Goal: Task Accomplishment & Management: Use online tool/utility

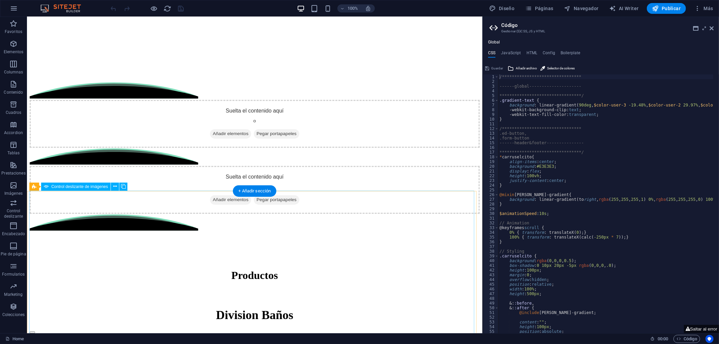
scroll to position [1198, 0]
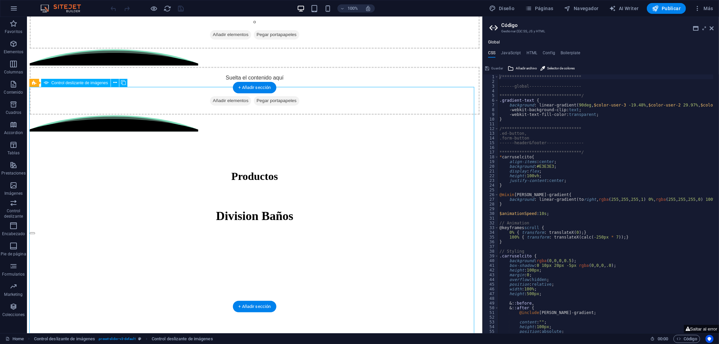
scroll to position [1235, 0]
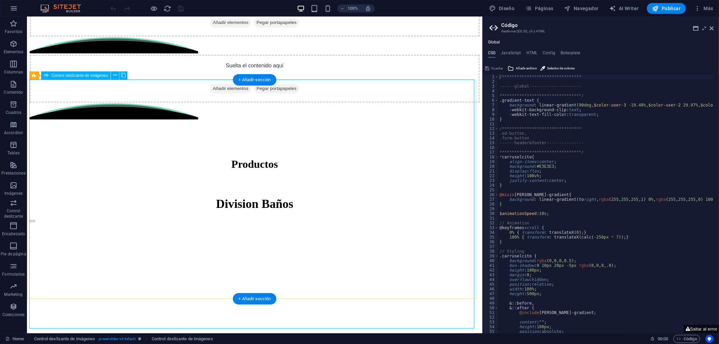
select select "px"
select select "ms"
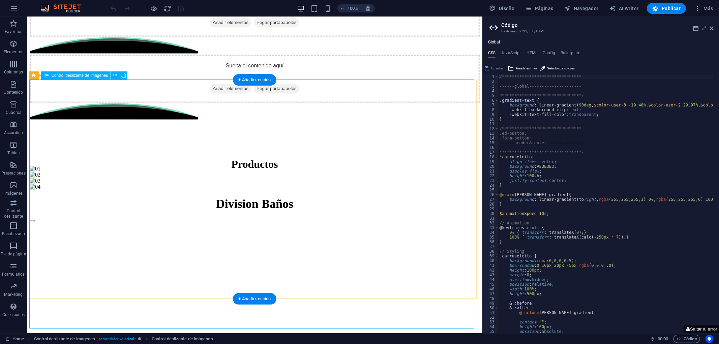
select select "s"
select select "progressive"
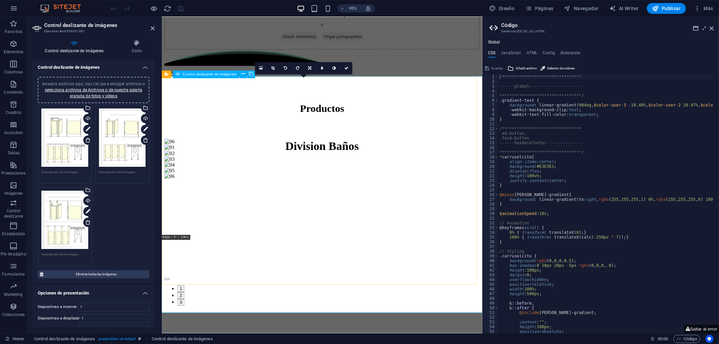
scroll to position [1205, 0]
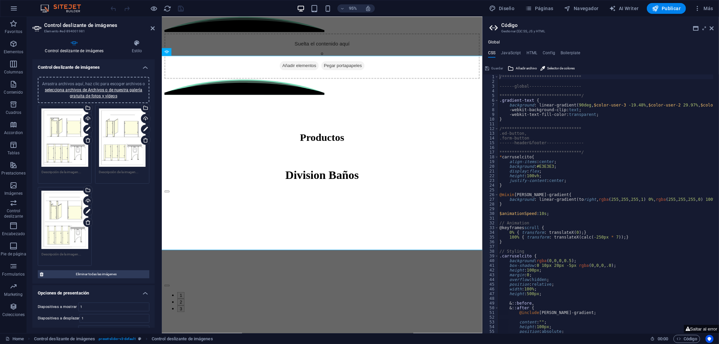
click at [55, 171] on textarea at bounding box center [64, 175] width 47 height 10
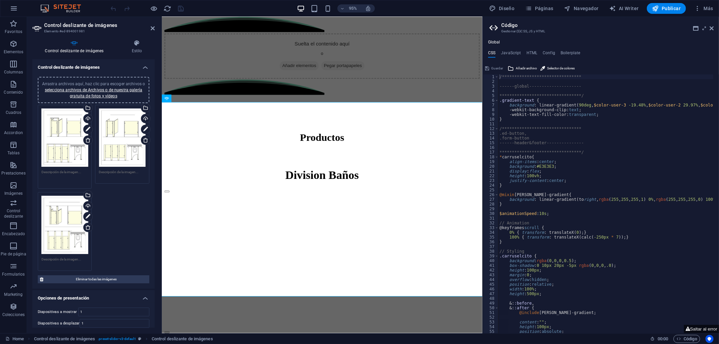
click at [71, 167] on div "Arrastra archivos aquí, haz clic para escoger archivos o selecciona archivos de…" at bounding box center [64, 146] width 57 height 87
click at [72, 171] on textarea at bounding box center [64, 177] width 47 height 15
paste textarea "El módulo europeo es un sistema de particiones de baño de alta privacidad, tamb…"
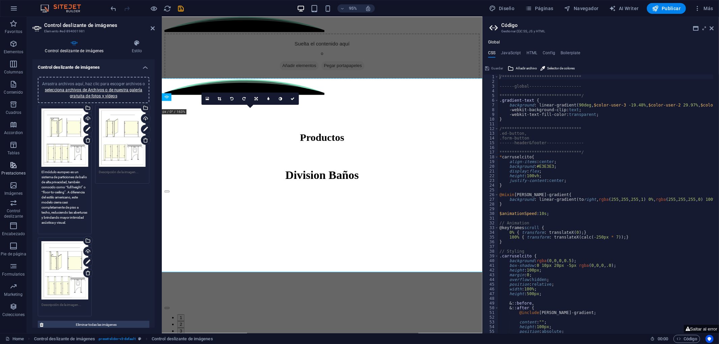
drag, startPoint x: 84, startPoint y: 222, endPoint x: 25, endPoint y: 178, distance: 74.1
click at [21, 177] on section "Favoritos Elementos Columnas Contenido Cuadros Accordion Tablas Prestaciones Im…" at bounding box center [241, 175] width 482 height 316
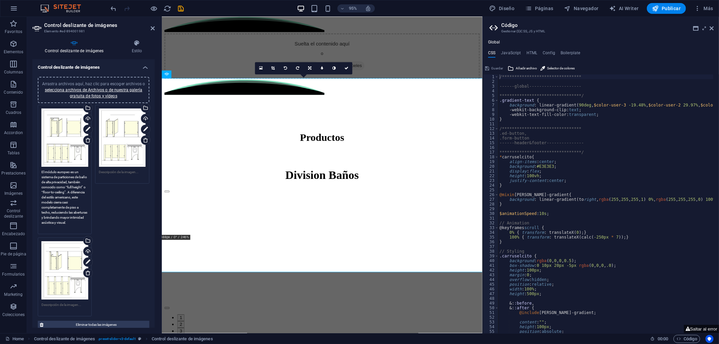
type textarea "El módulo europeo es un sistema de particiones de baño de alta privacidad, tamb…"
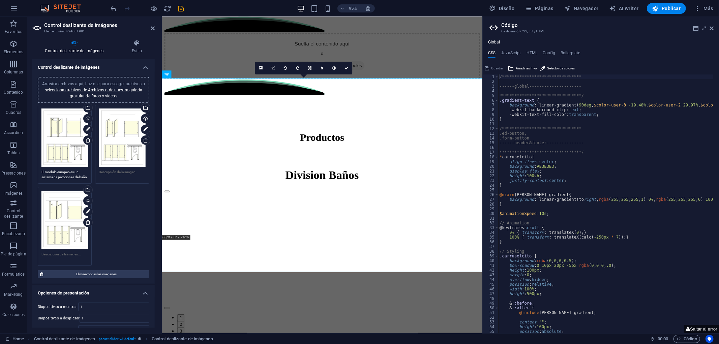
click at [133, 189] on div "Arrastra archivos aquí, haz clic para escoger archivos o selecciona archivos de…" at bounding box center [93, 185] width 115 height 164
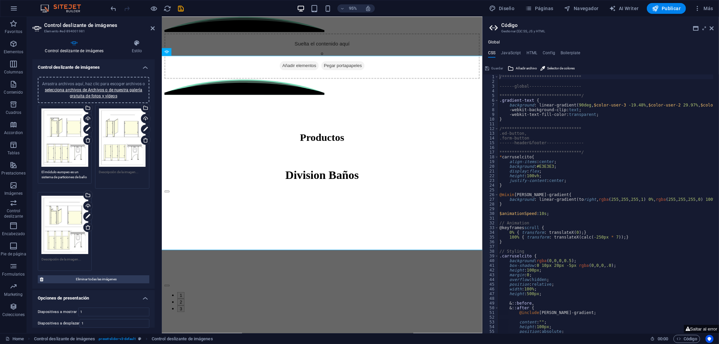
click at [104, 172] on textarea at bounding box center [122, 177] width 47 height 15
paste textarea "El módulo europeo es un sistema de particiones de baño de alta privacidad, tamb…"
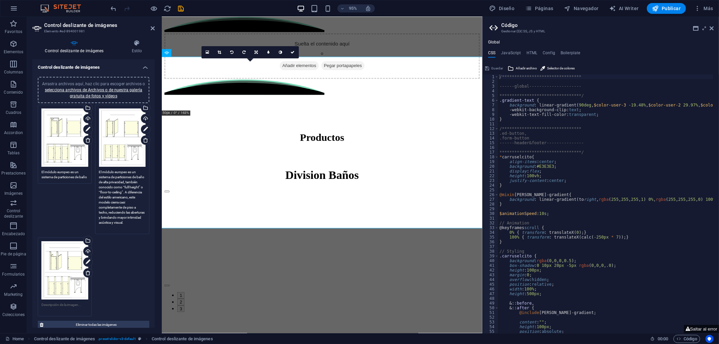
type textarea "El módulo europeo es un sistema de particiones de baño de alta privacidad, tamb…"
click at [113, 263] on div "Arrastra archivos aquí, haz clic para escoger archivos o selecciona archivos de…" at bounding box center [93, 210] width 115 height 215
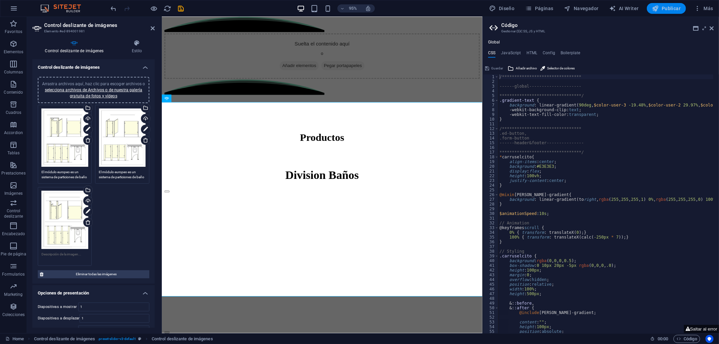
click at [655, 8] on icon "button" at bounding box center [655, 8] width 7 height 7
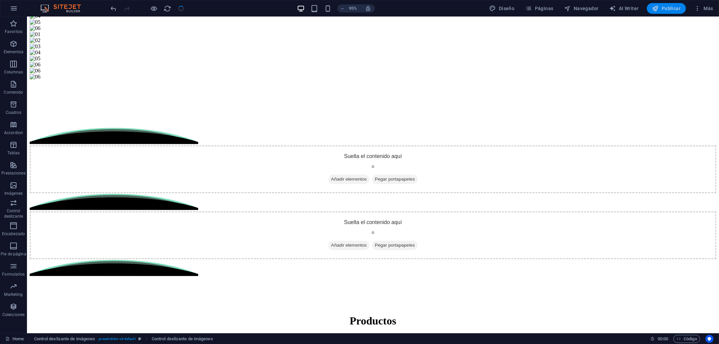
scroll to position [1252, 0]
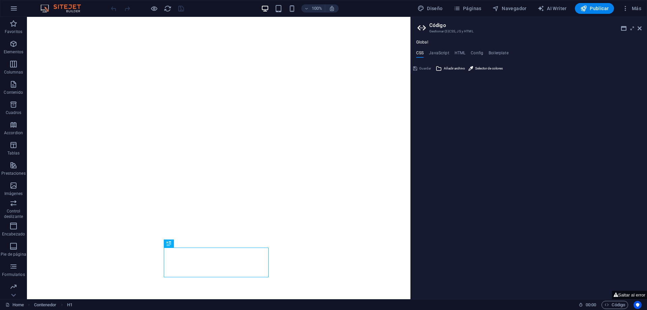
type textarea "**********"
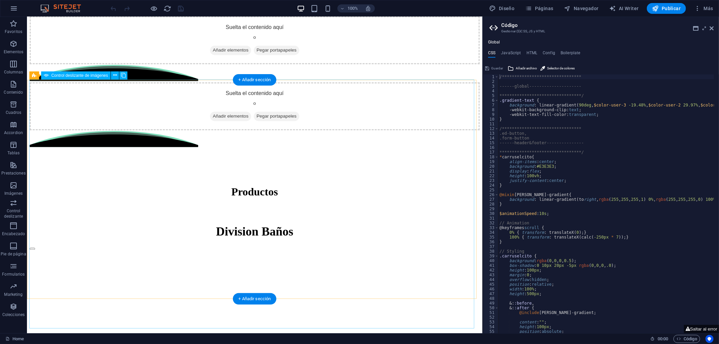
scroll to position [1235, 0]
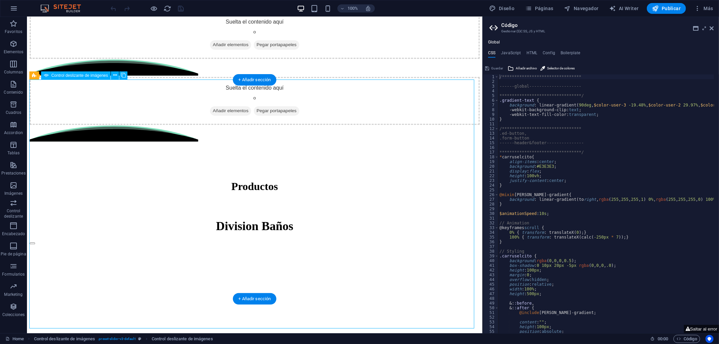
select select "px"
select select "ms"
select select "s"
select select "progressive"
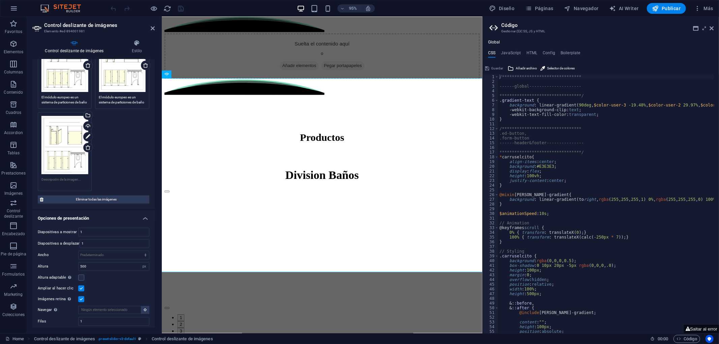
scroll to position [37, 0]
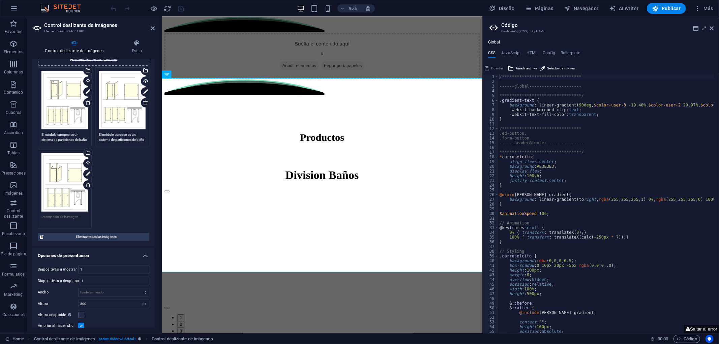
click at [66, 91] on div "Arrastra archivos aquí, haz clic para escoger archivos o selecciona archivos de…" at bounding box center [64, 100] width 47 height 58
click at [66, 91] on body "[DOMAIN_NAME] Home Favoritos Elementos Columnas Contenido Cuadros Accordion Tab…" at bounding box center [359, 172] width 719 height 344
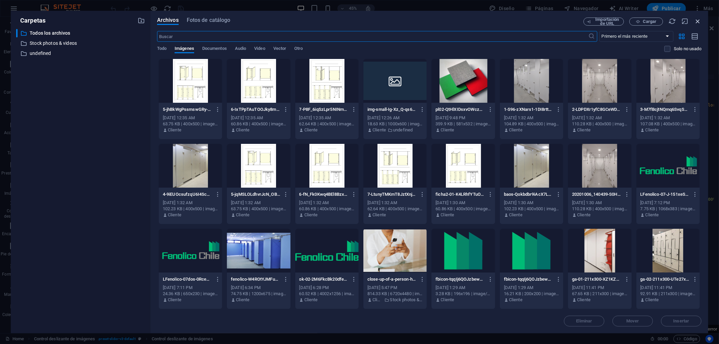
click at [647, 21] on icon "button" at bounding box center [697, 21] width 7 height 7
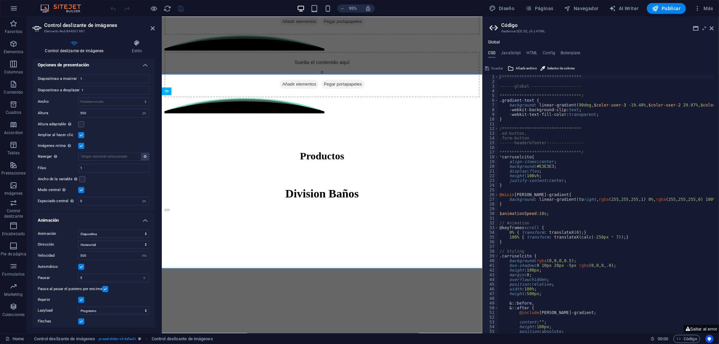
scroll to position [240, 0]
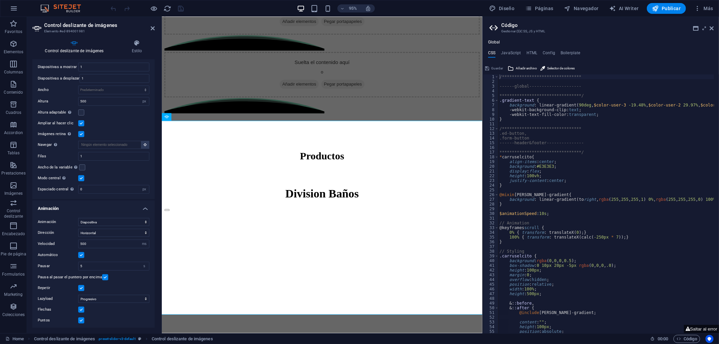
click at [69, 206] on h4 "Animación" at bounding box center [93, 207] width 122 height 12
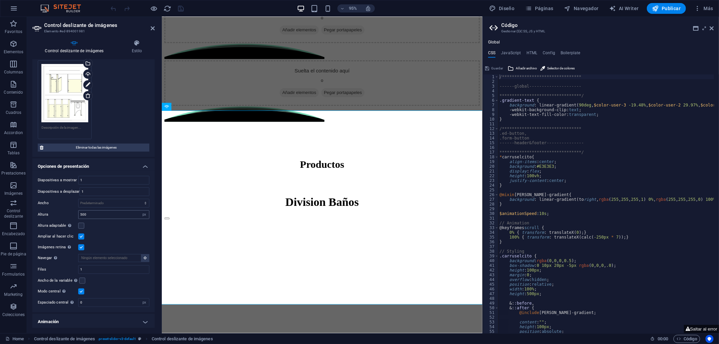
scroll to position [1200, 0]
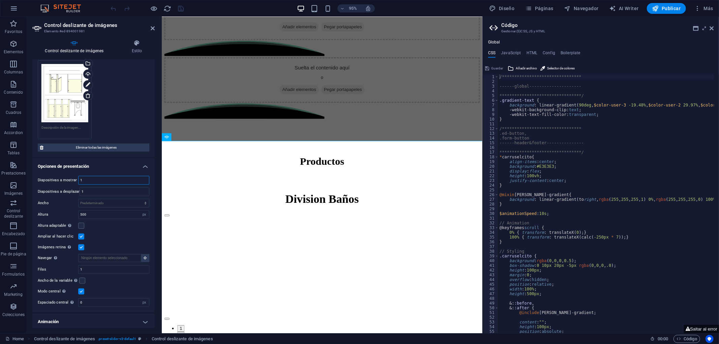
drag, startPoint x: 86, startPoint y: 176, endPoint x: 41, endPoint y: 183, distance: 46.2
click at [41, 183] on div "Diapositivas a mostrar 1 Diapositivas a desplazar 1 Ancho Predeterminado px % r…" at bounding box center [93, 242] width 122 height 142
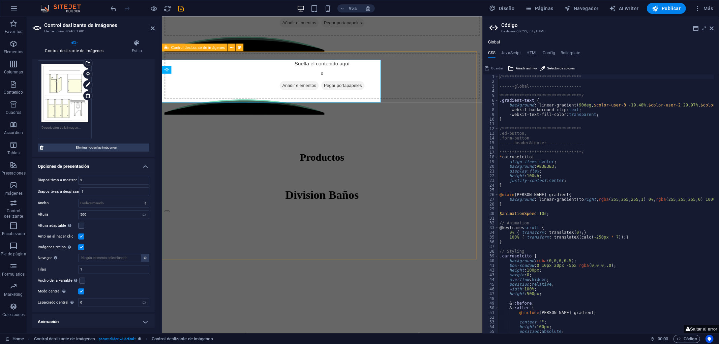
scroll to position [1185, 0]
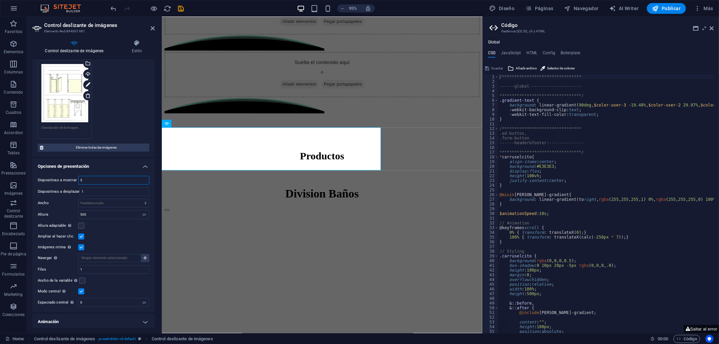
drag, startPoint x: 89, startPoint y: 174, endPoint x: 60, endPoint y: 176, distance: 29.8
click at [60, 176] on div "Diapositivas a mostrar 3" at bounding box center [94, 180] width 112 height 9
click at [61, 176] on div "Diapositivas a mostrar 2" at bounding box center [94, 180] width 112 height 9
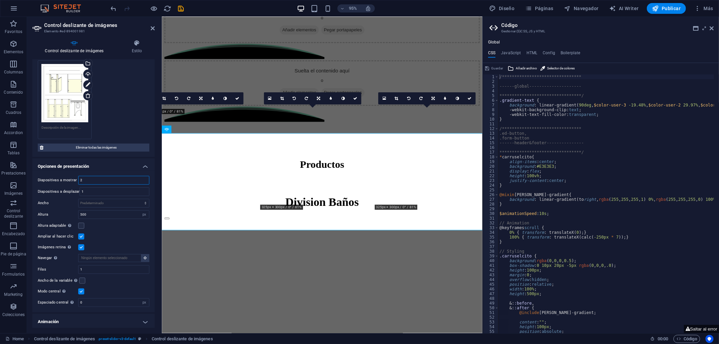
drag, startPoint x: 90, startPoint y: 175, endPoint x: 61, endPoint y: 176, distance: 29.7
click at [61, 176] on div "Diapositivas a mostrar 2" at bounding box center [94, 180] width 112 height 9
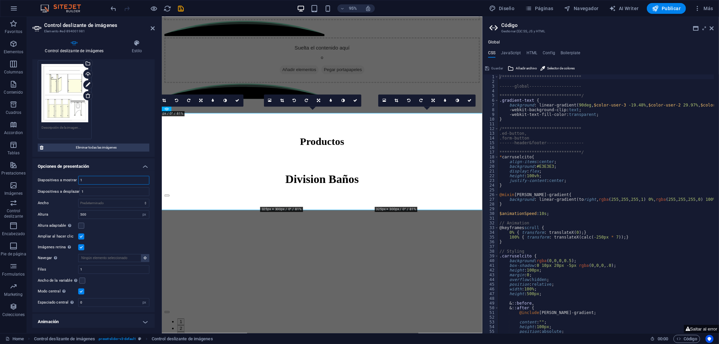
type input "1"
click at [80, 188] on input "1" at bounding box center [114, 192] width 69 height 8
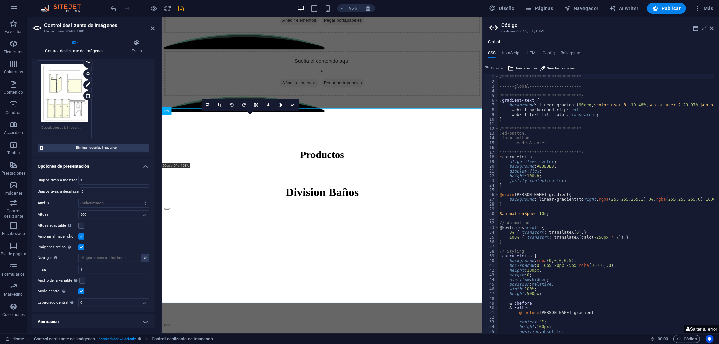
click at [93, 172] on div "Diapositivas a mostrar 1 Diapositivas a desplazar 6 Ancho Predeterminado px % r…" at bounding box center [93, 242] width 122 height 142
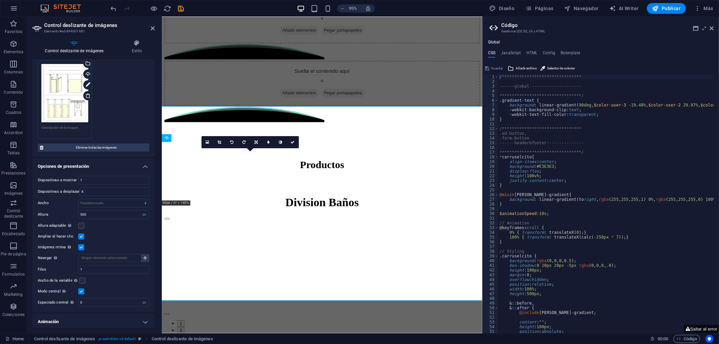
scroll to position [1161, 0]
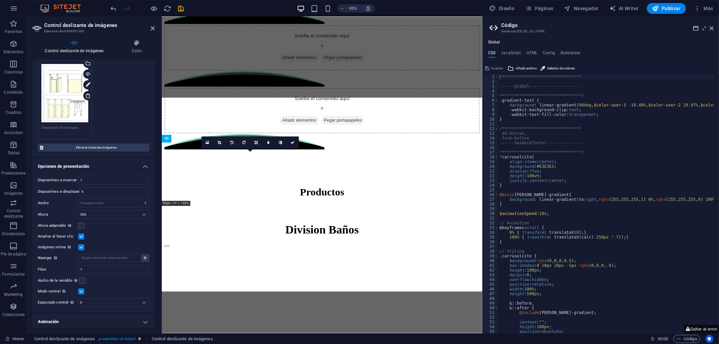
click at [92, 173] on div "Diapositivas a mostrar 1 Diapositivas a desplazar 6 Ancho Predeterminado px % r…" at bounding box center [93, 242] width 122 height 142
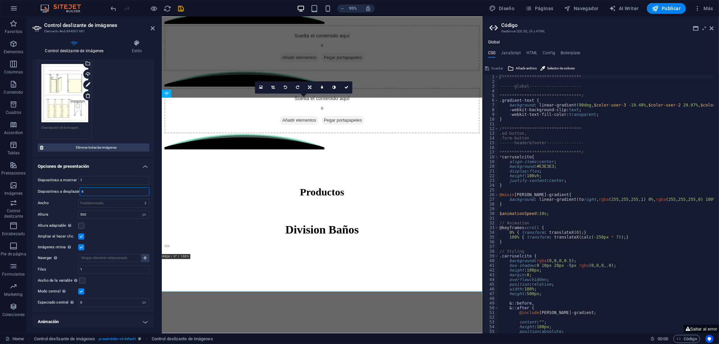
drag, startPoint x: 91, startPoint y: 187, endPoint x: 48, endPoint y: 187, distance: 43.8
click at [48, 187] on div "Diapositivas a desplazar 6" at bounding box center [94, 191] width 112 height 9
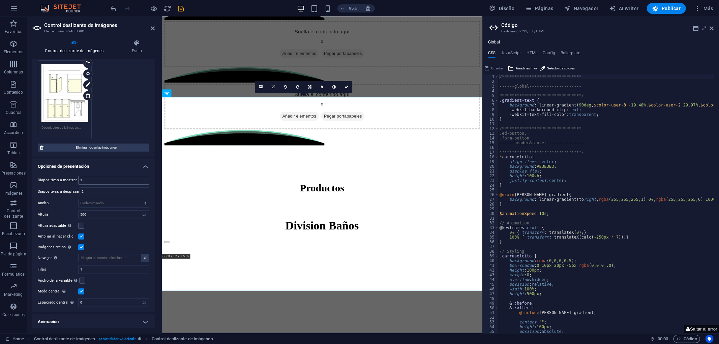
click at [98, 176] on div "1" at bounding box center [113, 180] width 71 height 9
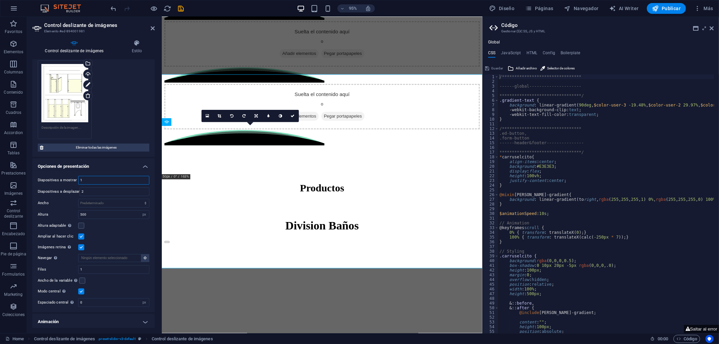
click at [98, 177] on input "1" at bounding box center [114, 180] width 70 height 8
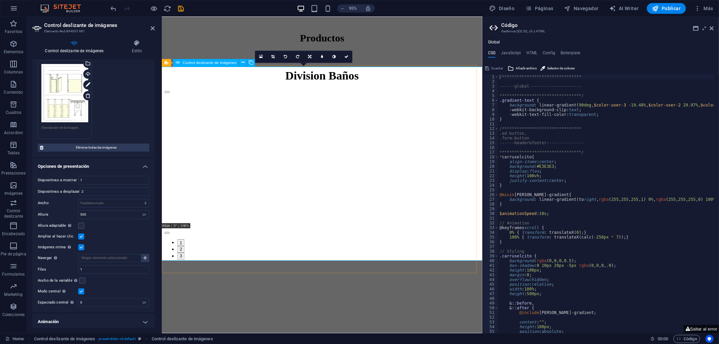
scroll to position [1251, 0]
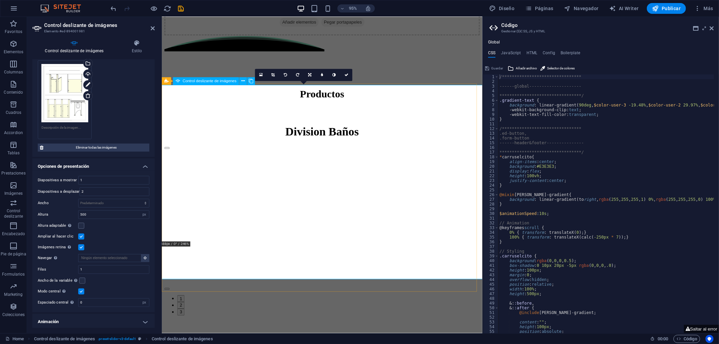
click at [154, 309] on button "Image Slider" at bounding box center [151, 329] width 6 height 2
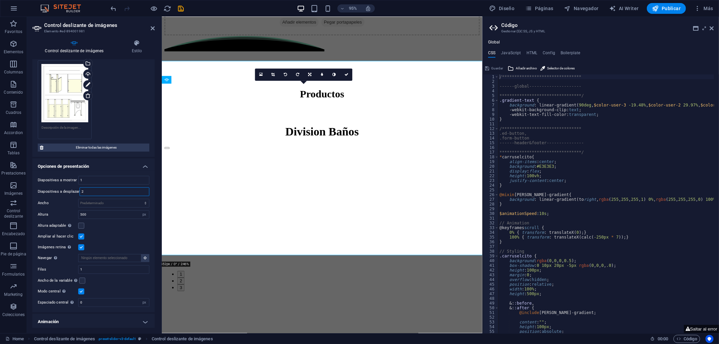
drag, startPoint x: 102, startPoint y: 191, endPoint x: 37, endPoint y: 188, distance: 65.1
click at [38, 188] on div "Diapositivas a desplazar 2" at bounding box center [94, 191] width 112 height 9
type input "3"
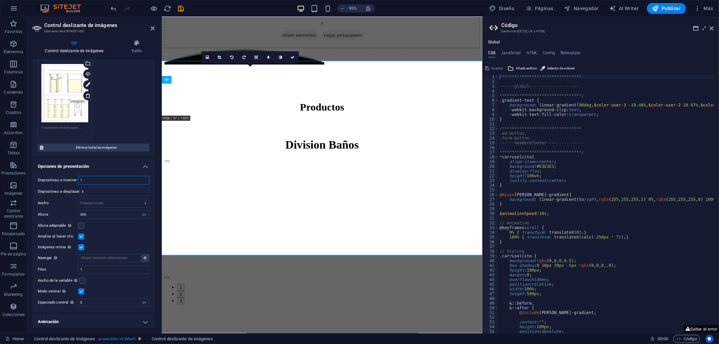
click at [93, 181] on input "1" at bounding box center [114, 180] width 70 height 8
drag, startPoint x: 59, startPoint y: 179, endPoint x: 38, endPoint y: 182, distance: 20.8
click at [39, 180] on div "Diapositivas a mostrar 1" at bounding box center [94, 180] width 112 height 9
click at [84, 191] on input "3" at bounding box center [114, 192] width 69 height 8
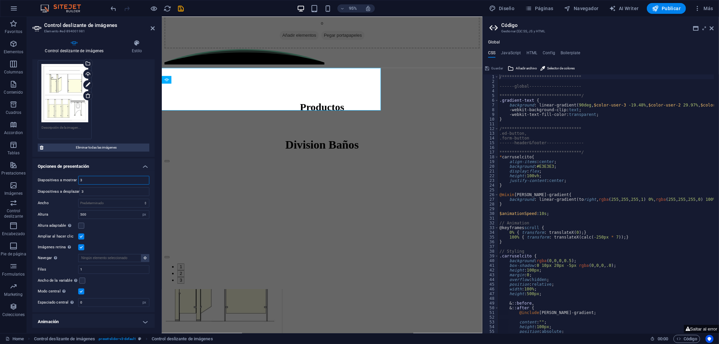
drag, startPoint x: 92, startPoint y: 179, endPoint x: 58, endPoint y: 175, distance: 34.4
click at [58, 176] on div "Diapositivas a mostrar 3" at bounding box center [94, 180] width 112 height 9
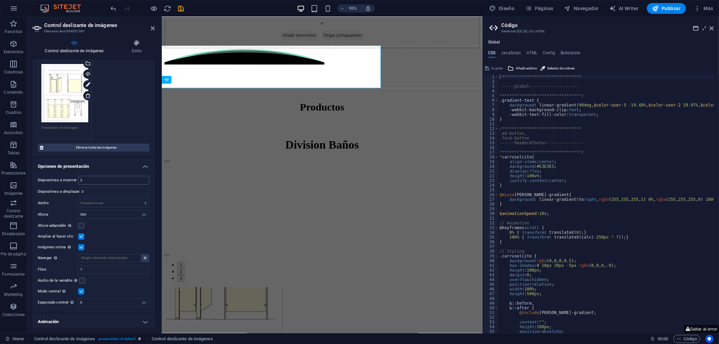
click at [64, 171] on div "Diapositivas a mostrar 2 Diapositivas a desplazar 3 Ancho Predeterminado px % r…" at bounding box center [93, 242] width 122 height 142
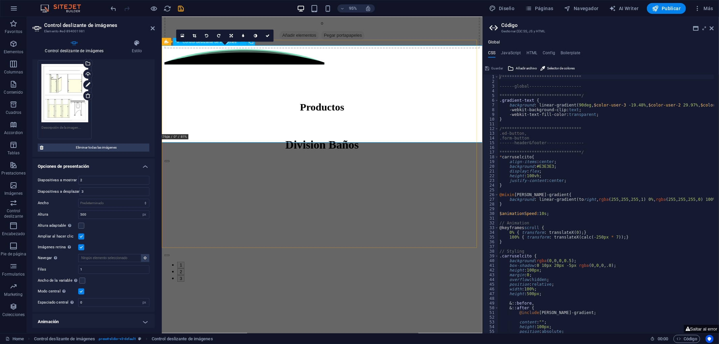
scroll to position [1213, 0]
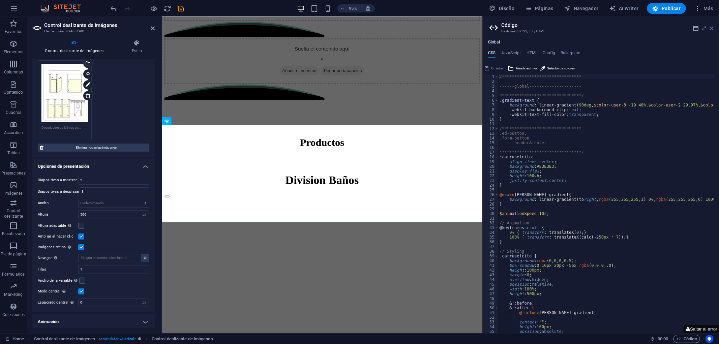
click at [647, 26] on icon at bounding box center [711, 28] width 4 height 5
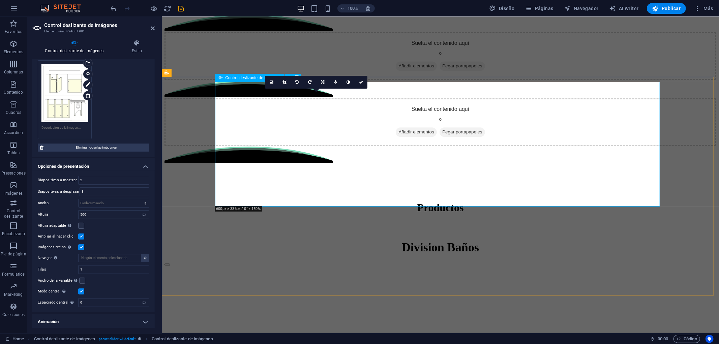
scroll to position [1241, 0]
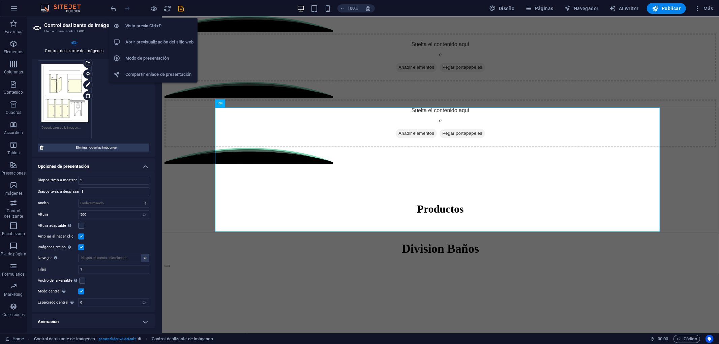
click at [141, 47] on li "Abrir previsualización del sitio web" at bounding box center [153, 42] width 88 height 16
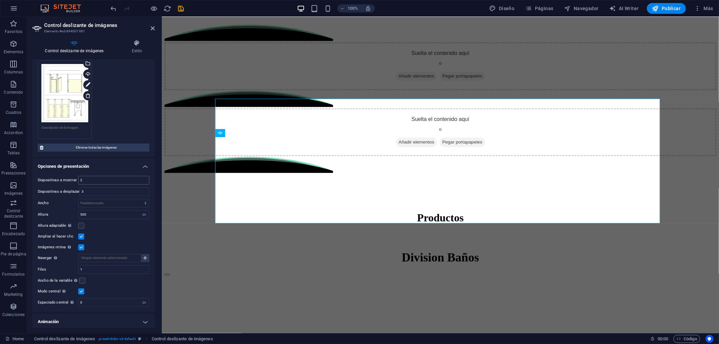
scroll to position [1219, 0]
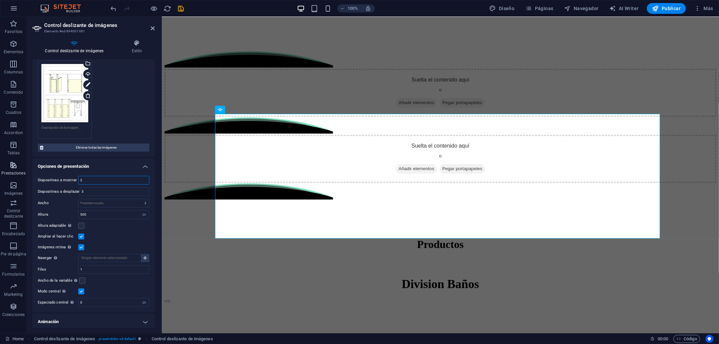
drag, startPoint x: 100, startPoint y: 177, endPoint x: 63, endPoint y: 179, distance: 36.5
click at [22, 178] on section "Favoritos Elementos Columnas Contenido Cuadros Accordion Tablas Prestaciones Im…" at bounding box center [359, 175] width 719 height 316
type input "1"
click at [54, 178] on label "Diapositivas a mostrar" at bounding box center [58, 180] width 40 height 4
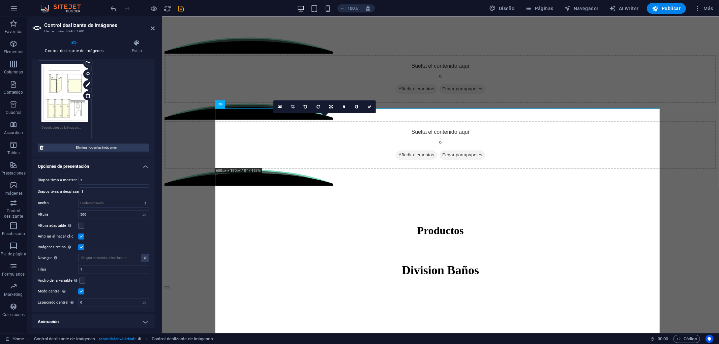
click at [98, 184] on div "Diapositivas a mostrar 1 Diapositivas a desplazar 3 Ancho Predeterminado px % r…" at bounding box center [93, 242] width 122 height 142
click at [98, 188] on input "3" at bounding box center [114, 192] width 69 height 8
type input "2"
drag, startPoint x: 95, startPoint y: 215, endPoint x: 49, endPoint y: 217, distance: 46.2
click at [49, 217] on div "Diapositivas a mostrar 1 Diapositivas a desplazar 2 Ancho Predeterminado px % r…" at bounding box center [93, 242] width 122 height 142
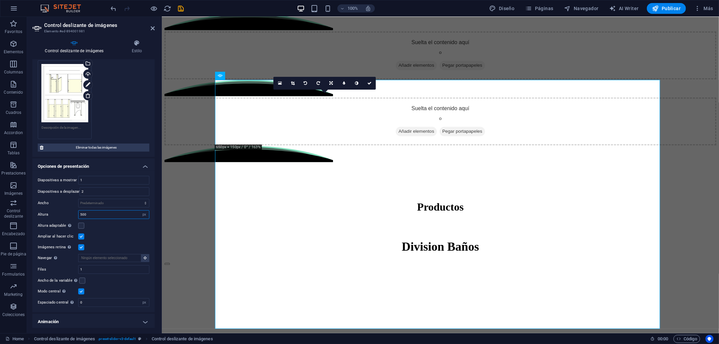
scroll to position [1213, 0]
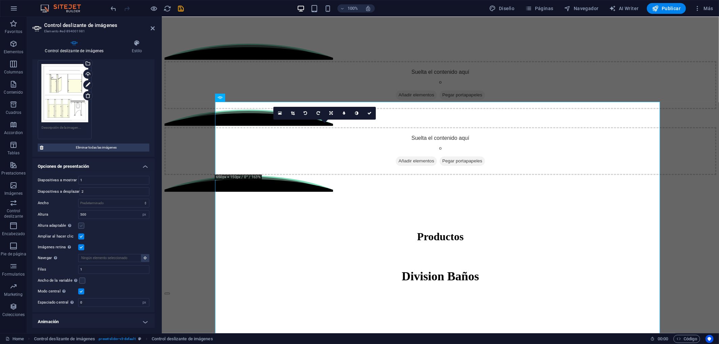
click at [82, 224] on label at bounding box center [81, 226] width 6 height 6
click at [0, 0] on input "Altura adaptable Ajustar automáticamente el alto para controles deslizantes de …" at bounding box center [0, 0] width 0 height 0
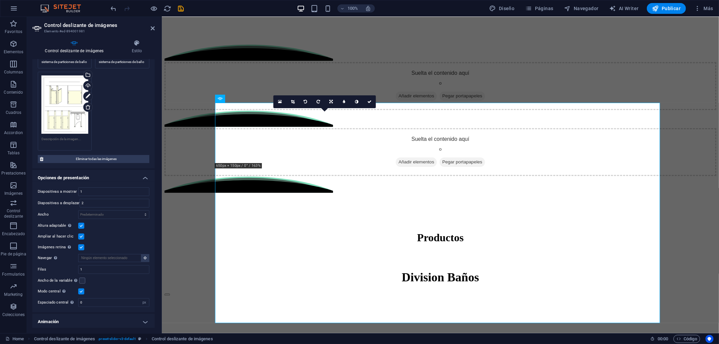
scroll to position [1212, 0]
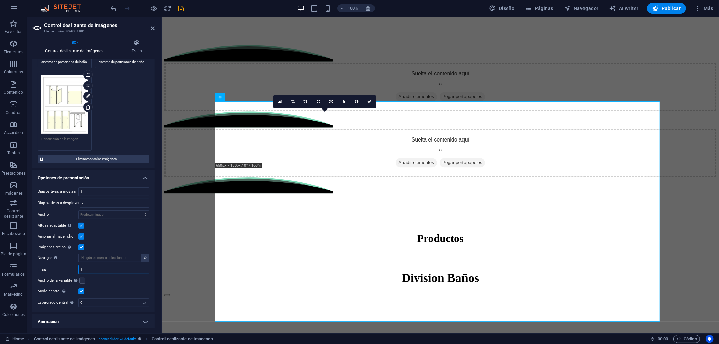
drag, startPoint x: 88, startPoint y: 269, endPoint x: 48, endPoint y: 266, distance: 40.8
click at [48, 266] on div "Filas 1" at bounding box center [94, 269] width 112 height 9
type input "2"
click at [67, 258] on label "Navegar Selecciona otro control deslizante que debería ser navegado por este" at bounding box center [58, 258] width 40 height 8
click at [78, 258] on input "Navegar Selecciona otro control deslizante que debería ser navegado por este" at bounding box center [109, 258] width 63 height 8
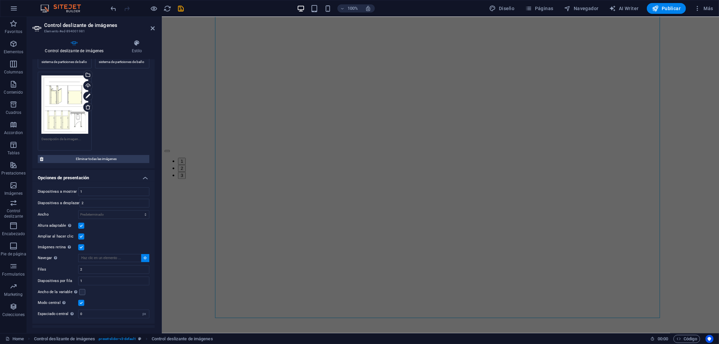
scroll to position [1466, 0]
drag, startPoint x: 89, startPoint y: 267, endPoint x: 52, endPoint y: 270, distance: 37.5
click at [52, 270] on div "Filas 2" at bounding box center [94, 269] width 112 height 9
drag, startPoint x: 66, startPoint y: 279, endPoint x: 53, endPoint y: 280, distance: 12.9
click at [51, 280] on div "Diapositivas por fila 1" at bounding box center [94, 281] width 112 height 9
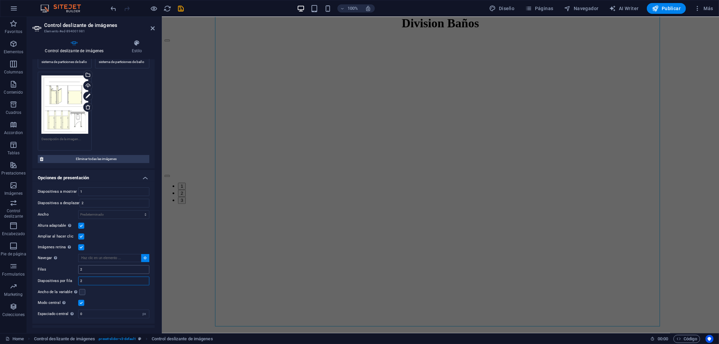
type input "2"
click at [91, 266] on input "2" at bounding box center [114, 270] width 70 height 8
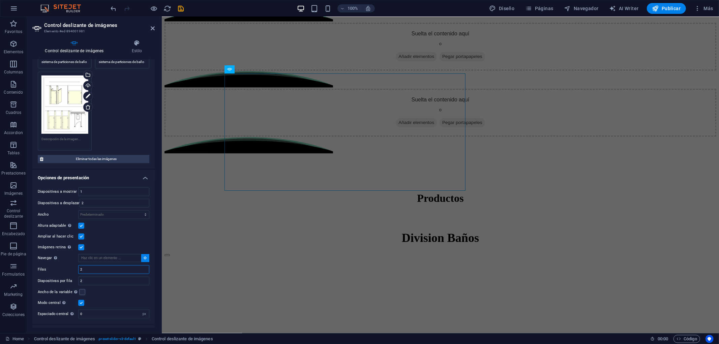
scroll to position [1239, 0]
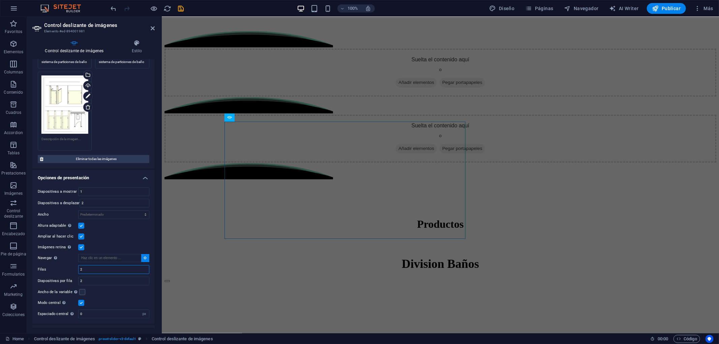
drag, startPoint x: 90, startPoint y: 270, endPoint x: 45, endPoint y: 274, distance: 45.0
click at [45, 274] on div "Diapositivas a mostrar 1 Diapositivas a desplazar 2 Ancho Predeterminado px % r…" at bounding box center [93, 253] width 122 height 142
type input "1"
click at [0, 281] on section "Favoritos Elementos Columnas Contenido Cuadros Accordion Tablas Prestaciones Im…" at bounding box center [359, 175] width 719 height 316
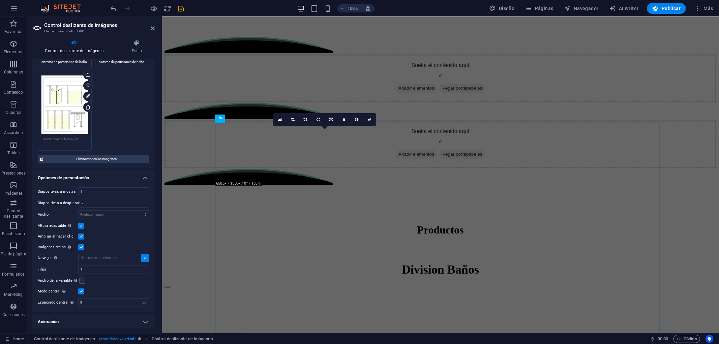
scroll to position [1233, 0]
drag, startPoint x: 89, startPoint y: 299, endPoint x: 52, endPoint y: 300, distance: 37.1
click at [52, 300] on div "Espaciado central No visible cuando "Ancho de la variable" está activado 0 px %" at bounding box center [94, 302] width 112 height 9
type input "5"
click at [53, 287] on label "Modo central Permite la visualización centralizada con diapositiva anterior/sig…" at bounding box center [58, 291] width 40 height 8
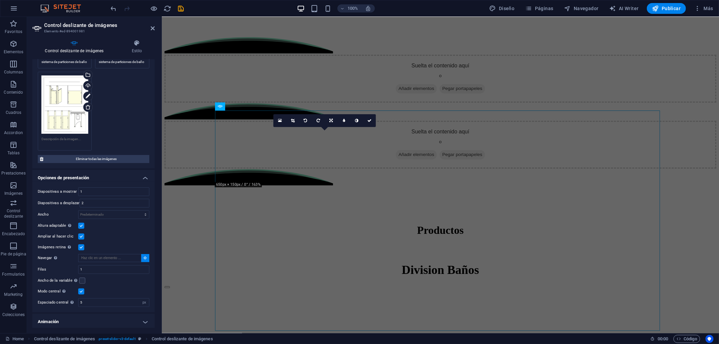
click at [0, 0] on input "Modo central Permite la visualización centralizada con diapositiva anterior/sig…" at bounding box center [0, 0] width 0 height 0
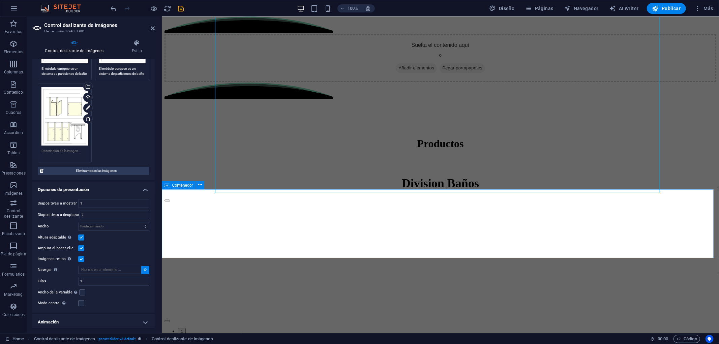
scroll to position [1346, 0]
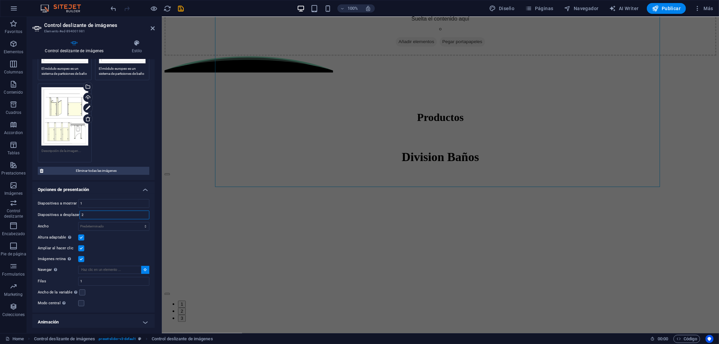
drag, startPoint x: 86, startPoint y: 213, endPoint x: 56, endPoint y: 216, distance: 29.6
click at [55, 215] on div "Diapositivas a desplazar 2" at bounding box center [94, 215] width 112 height 9
type input "1"
click at [89, 200] on input "1" at bounding box center [114, 204] width 70 height 8
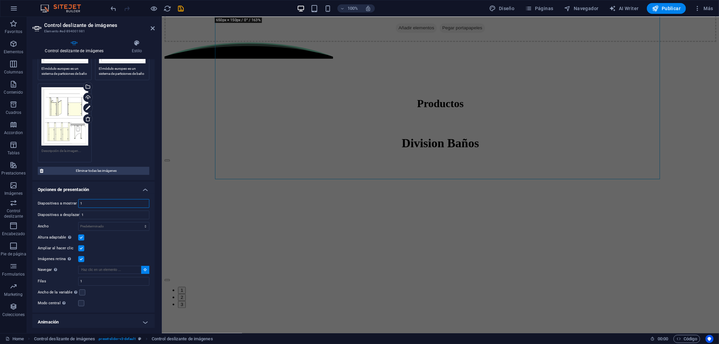
scroll to position [1374, 0]
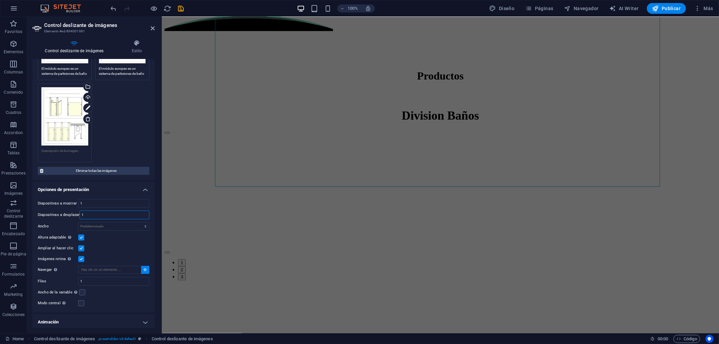
click at [90, 211] on input "1" at bounding box center [114, 215] width 69 height 8
click at [92, 225] on select "Predeterminado px % rem em vw vh" at bounding box center [114, 226] width 70 height 8
select select "%"
click at [138, 222] on select "Predeterminado px % rem em vw vh" at bounding box center [114, 226] width 70 height 8
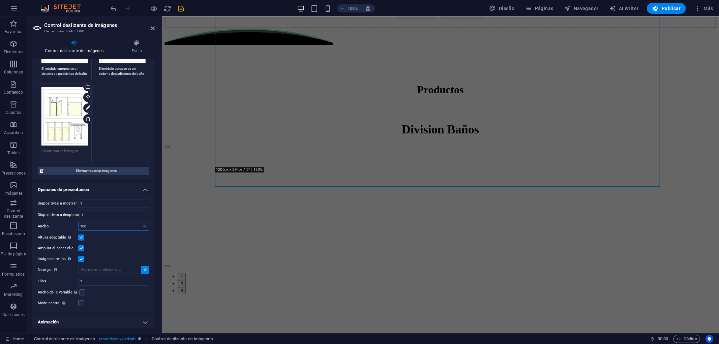
click at [89, 226] on input "100" at bounding box center [114, 226] width 70 height 8
drag, startPoint x: 99, startPoint y: 226, endPoint x: 43, endPoint y: 227, distance: 56.0
click at [43, 227] on div "Ancho 100 Predeterminado px % rem em vw vh" at bounding box center [94, 226] width 112 height 9
click at [90, 215] on input "1" at bounding box center [114, 215] width 69 height 8
drag, startPoint x: 95, startPoint y: 223, endPoint x: 72, endPoint y: 225, distance: 22.4
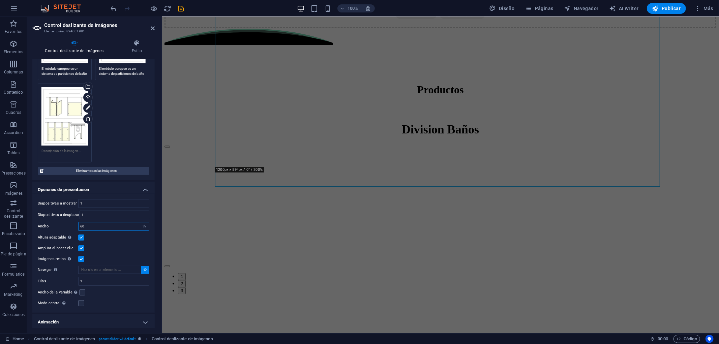
click at [73, 225] on div "Ancho 60 Predeterminado px % rem em vw vh" at bounding box center [94, 226] width 112 height 9
type input "100"
click at [65, 229] on div "Ajustar automáticamente el alto para controles deslizantes de diapositiva única" at bounding box center [89, 220] width 54 height 25
click at [0, 0] on input "Altura adaptable Ajustar automáticamente el alto para controles deslizantes de …" at bounding box center [0, 0] width 0 height 0
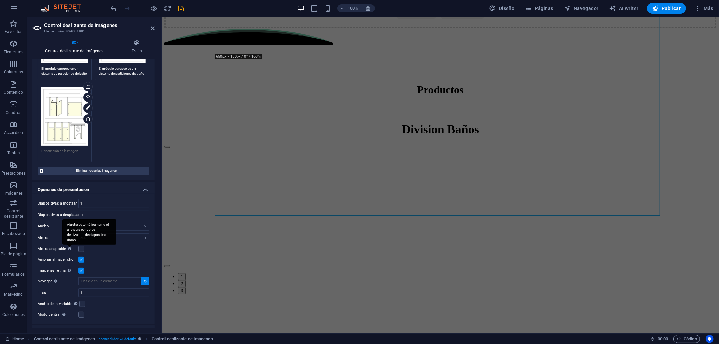
scroll to position [1345, 0]
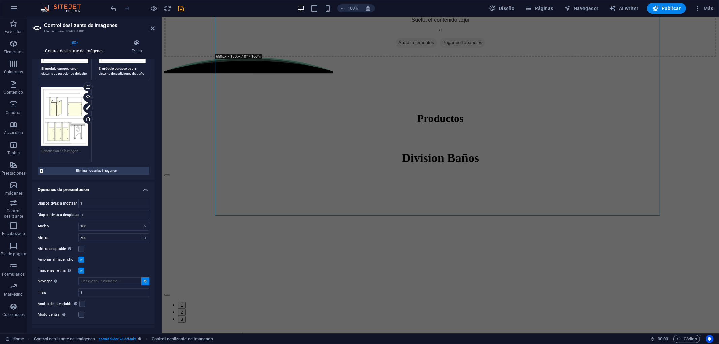
click at [144, 279] on icon at bounding box center [145, 280] width 3 height 3
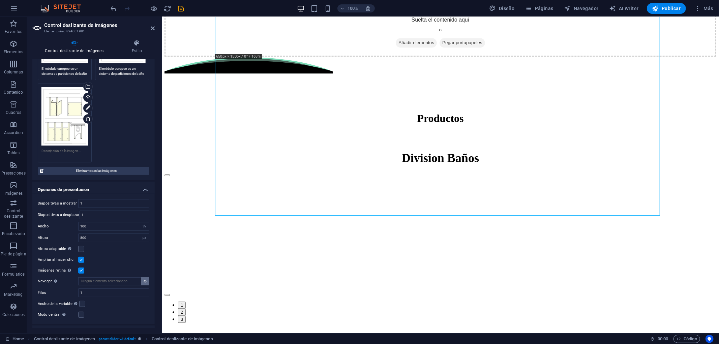
scroll to position [115, 0]
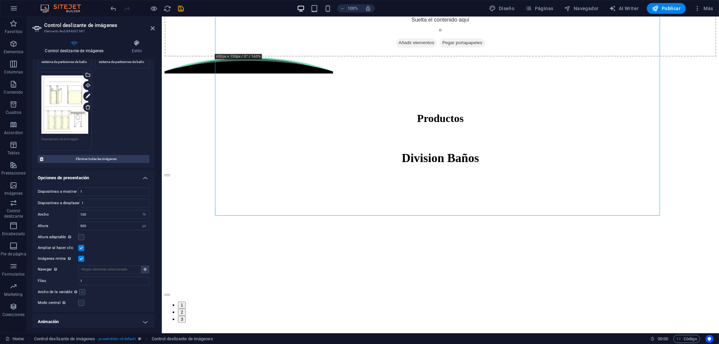
click at [83, 292] on label at bounding box center [82, 292] width 6 height 6
click at [0, 0] on input "Ancho de la variable Ajusta automáticamente el ancho de la diapositiva visible." at bounding box center [0, 0] width 0 height 0
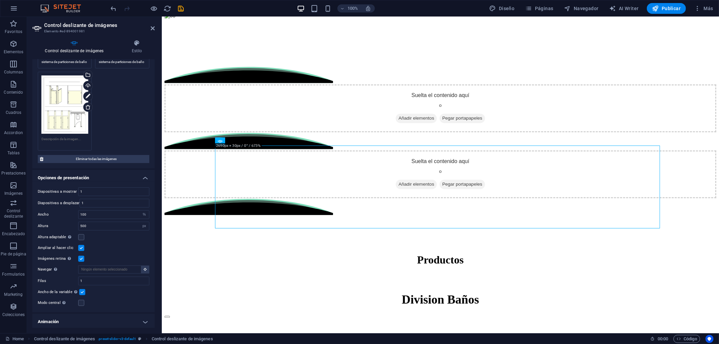
click at [81, 289] on label at bounding box center [82, 292] width 6 height 6
click at [0, 0] on input "Ancho de la variable Ajusta automáticamente el ancho de la diapositiva visible." at bounding box center [0, 0] width 0 height 0
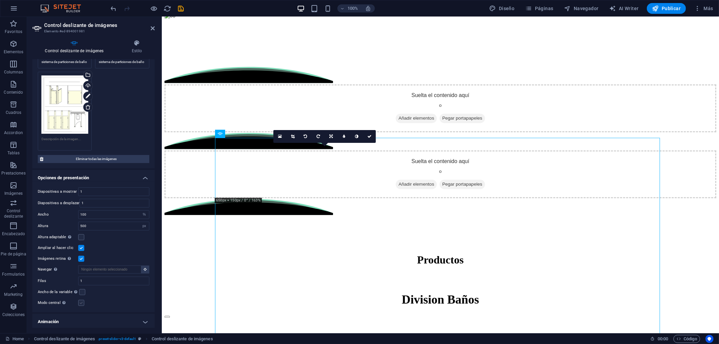
click at [80, 301] on label at bounding box center [81, 303] width 6 height 6
click at [0, 0] on input "Modo central Permite la visualización centralizada con diapositiva anterior/sig…" at bounding box center [0, 0] width 0 height 0
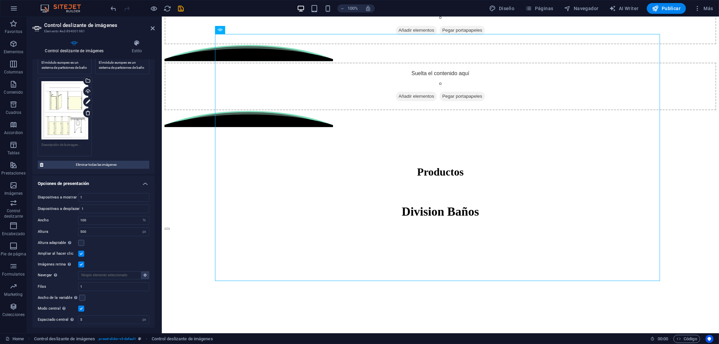
scroll to position [112, 0]
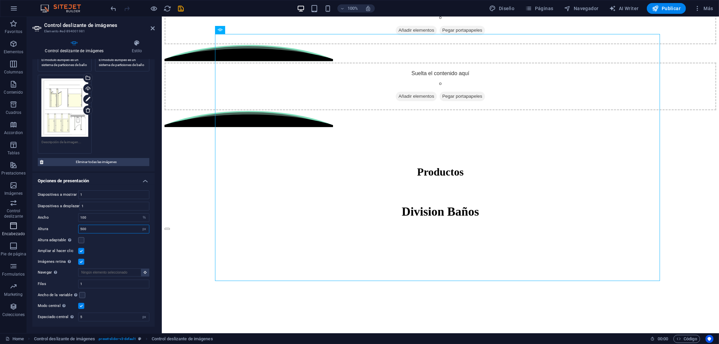
click at [15, 224] on section "Favoritos Elementos Columnas Contenido Cuadros Accordion Tablas Prestaciones Im…" at bounding box center [359, 175] width 719 height 316
type input "600"
click at [86, 216] on input "100" at bounding box center [114, 218] width 70 height 8
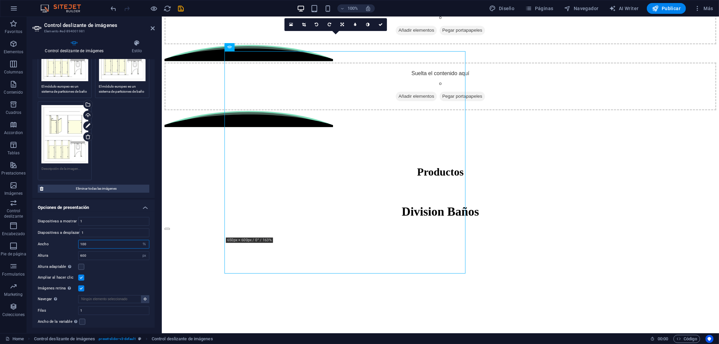
scroll to position [75, 0]
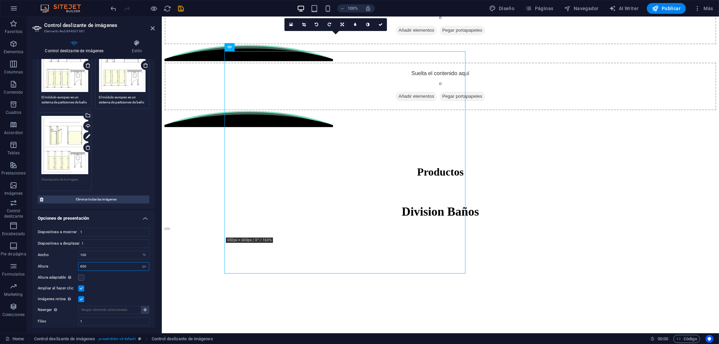
click at [94, 263] on input "600" at bounding box center [114, 267] width 70 height 8
drag, startPoint x: 94, startPoint y: 264, endPoint x: 68, endPoint y: 262, distance: 26.1
click at [68, 262] on div "Altura 600 Predeterminado px rem em vw vh" at bounding box center [94, 266] width 112 height 9
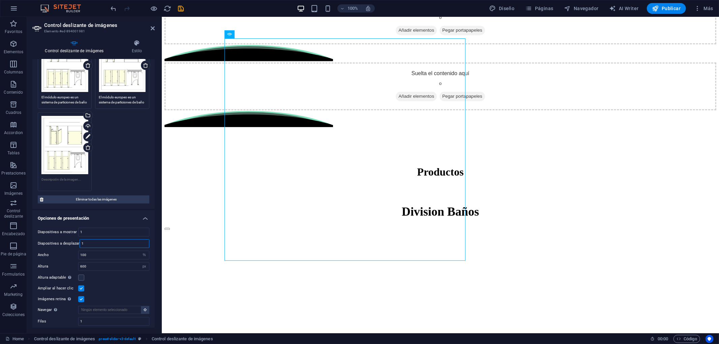
drag, startPoint x: 93, startPoint y: 241, endPoint x: 59, endPoint y: 240, distance: 34.1
click at [57, 241] on div "Diapositivas a desplazar 1" at bounding box center [94, 243] width 112 height 9
drag, startPoint x: 110, startPoint y: 232, endPoint x: 56, endPoint y: 230, distance: 53.9
click at [56, 230] on div "Diapositivas a mostrar 1" at bounding box center [94, 232] width 112 height 9
click at [54, 254] on label "Ancho" at bounding box center [58, 255] width 40 height 4
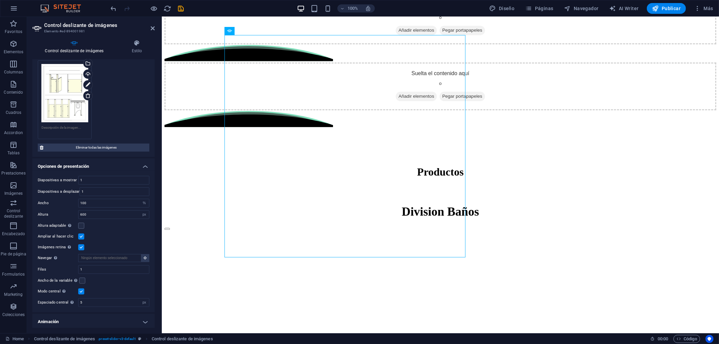
click at [80, 288] on label at bounding box center [81, 291] width 6 height 6
click at [0, 0] on input "Modo central Permite la visualización centralizada con diapositiva anterior/sig…" at bounding box center [0, 0] width 0 height 0
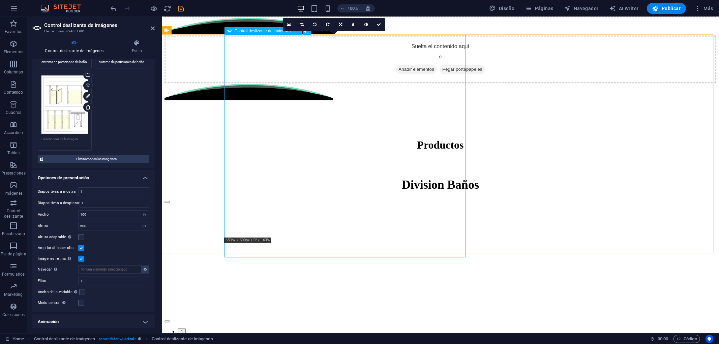
scroll to position [1315, 0]
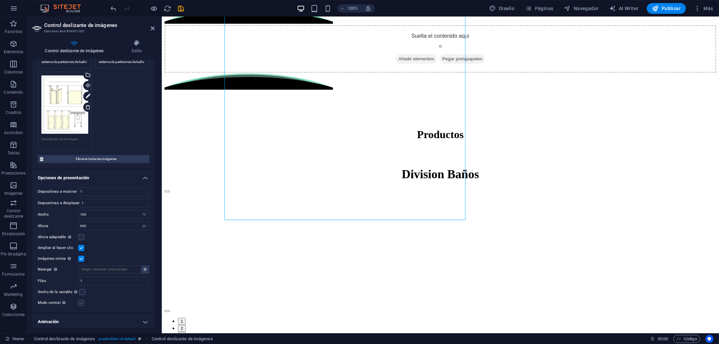
click at [82, 300] on label at bounding box center [81, 303] width 6 height 6
click at [0, 0] on input "Modo central Permite la visualización centralizada con diapositiva anterior/sig…" at bounding box center [0, 0] width 0 height 0
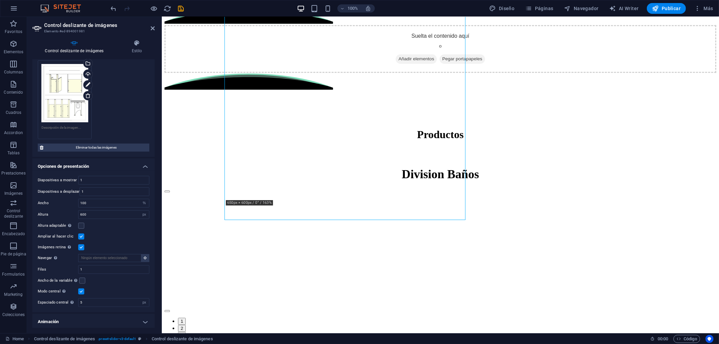
click at [81, 289] on label at bounding box center [81, 291] width 6 height 6
click at [0, 0] on input "Modo central Permite la visualización centralizada con diapositiva anterior/sig…" at bounding box center [0, 0] width 0 height 0
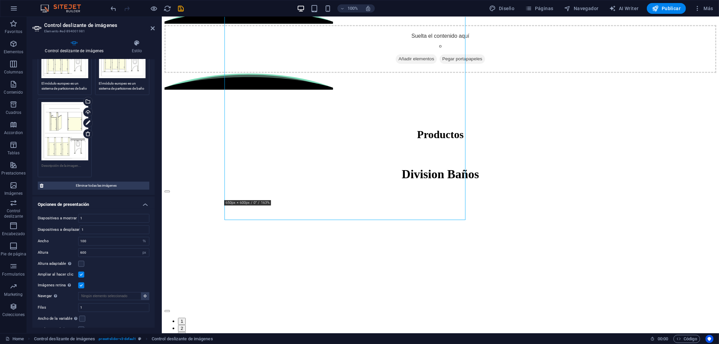
scroll to position [78, 0]
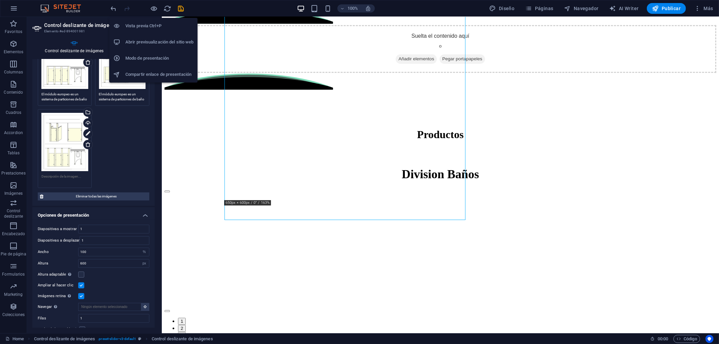
click at [142, 45] on h6 "Abrir previsualización del sitio web" at bounding box center [159, 42] width 68 height 8
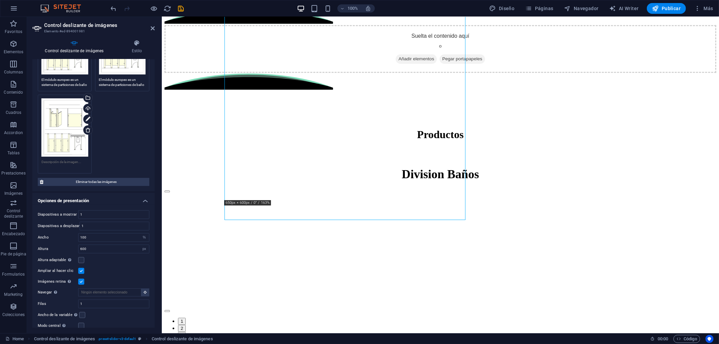
scroll to position [115, 0]
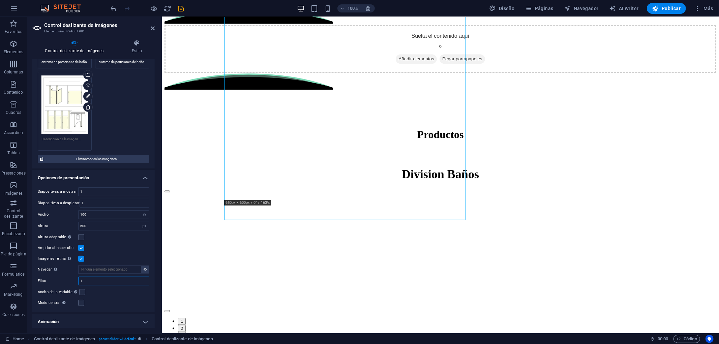
drag, startPoint x: 84, startPoint y: 279, endPoint x: 51, endPoint y: 278, distance: 33.7
click at [51, 278] on div "Filas 1" at bounding box center [94, 281] width 112 height 9
click at [60, 279] on label "Filas" at bounding box center [58, 281] width 40 height 4
drag, startPoint x: 84, startPoint y: 277, endPoint x: 61, endPoint y: 273, distance: 23.6
click at [61, 273] on div "Diapositivas a mostrar 1 Diapositivas a desplazar 1 Ancho 100 Predeterminado px…" at bounding box center [93, 253] width 122 height 142
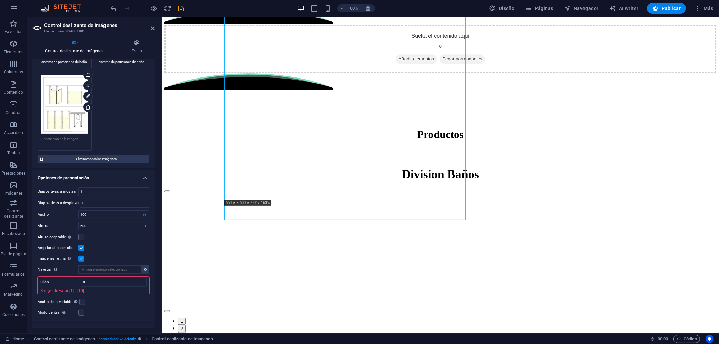
type input "1"
drag, startPoint x: 85, startPoint y: 279, endPoint x: 43, endPoint y: 278, distance: 42.5
click at [47, 278] on div "Filas 1 Rango de valor [1] - [10]" at bounding box center [94, 286] width 112 height 19
click at [65, 288] on label "Ancho de la variable Ajusta automáticamente el ancho de la diapositiva visible." at bounding box center [58, 292] width 41 height 8
click at [0, 0] on input "Ancho de la variable Ajusta automáticamente el ancho de la diapositiva visible." at bounding box center [0, 0] width 0 height 0
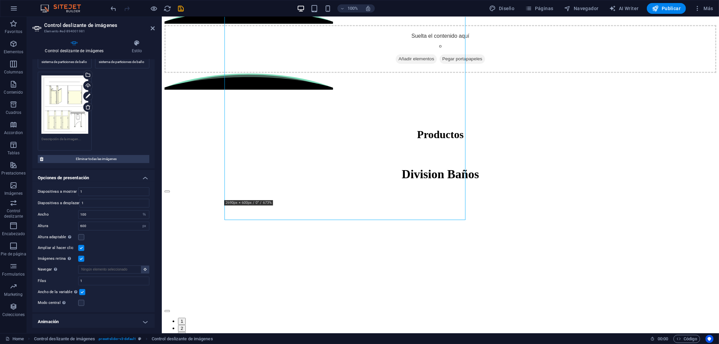
click at [83, 289] on label at bounding box center [82, 292] width 6 height 6
click at [0, 0] on input "Ancho de la variable Ajusta automáticamente el ancho de la diapositiva visible." at bounding box center [0, 0] width 0 height 0
click at [76, 301] on label "Modo central Permite la visualización centralizada con diapositiva anterior/sig…" at bounding box center [58, 303] width 40 height 8
click at [0, 0] on input "Modo central Permite la visualización centralizada con diapositiva anterior/sig…" at bounding box center [0, 0] width 0 height 0
click at [78, 301] on label "Modo central Permite la visualización centralizada con diapositiva anterior/sig…" at bounding box center [58, 303] width 40 height 8
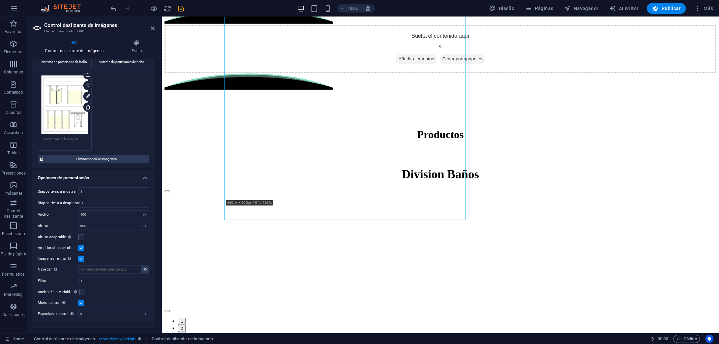
click at [0, 0] on input "Modo central Permite la visualización centralizada con diapositiva anterior/sig…" at bounding box center [0, 0] width 0 height 0
click at [78, 301] on label at bounding box center [81, 303] width 6 height 6
click at [0, 0] on input "Modo central Permite la visualización centralizada con diapositiva anterior/sig…" at bounding box center [0, 0] width 0 height 0
click at [80, 301] on label at bounding box center [81, 303] width 6 height 6
click at [0, 0] on input "Modo central Permite la visualización centralizada con diapositiva anterior/sig…" at bounding box center [0, 0] width 0 height 0
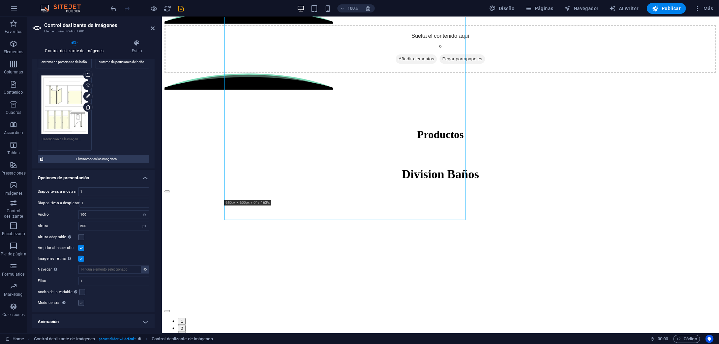
click at [80, 301] on label at bounding box center [81, 303] width 6 height 6
click at [0, 0] on input "Modo central Permite la visualización centralizada con diapositiva anterior/sig…" at bounding box center [0, 0] width 0 height 0
click at [80, 301] on label at bounding box center [81, 303] width 6 height 6
click at [0, 0] on input "Modo central Permite la visualización centralizada con diapositiva anterior/sig…" at bounding box center [0, 0] width 0 height 0
click at [79, 234] on label at bounding box center [81, 237] width 6 height 6
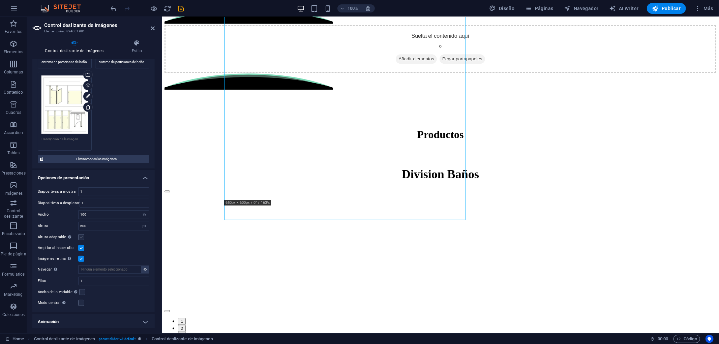
click at [0, 0] on input "Altura adaptable Ajustar automáticamente el alto para controles deslizantes de …" at bounding box center [0, 0] width 0 height 0
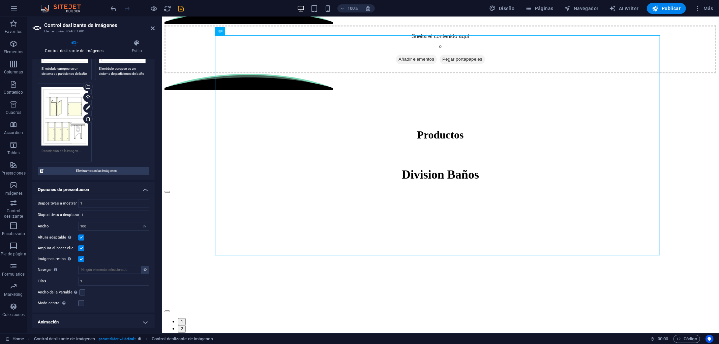
scroll to position [1305, 0]
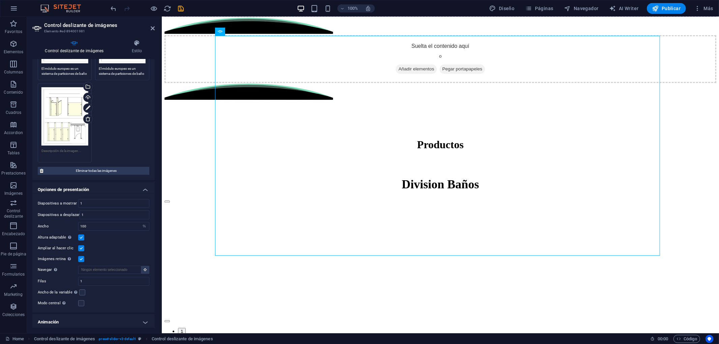
click at [82, 235] on label at bounding box center [81, 238] width 6 height 6
click at [0, 0] on input "Altura adaptable Ajustar automáticamente el alto para controles deslizantes de …" at bounding box center [0, 0] width 0 height 0
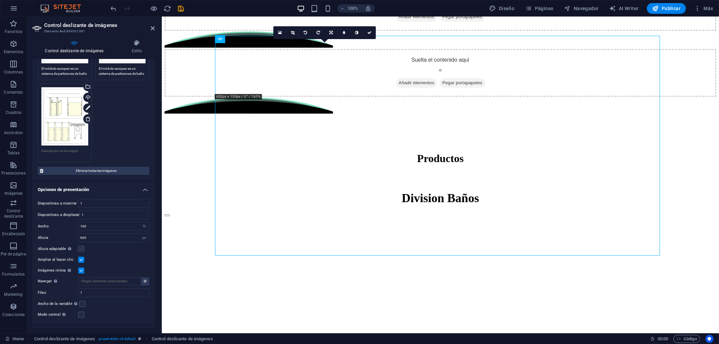
scroll to position [115, 0]
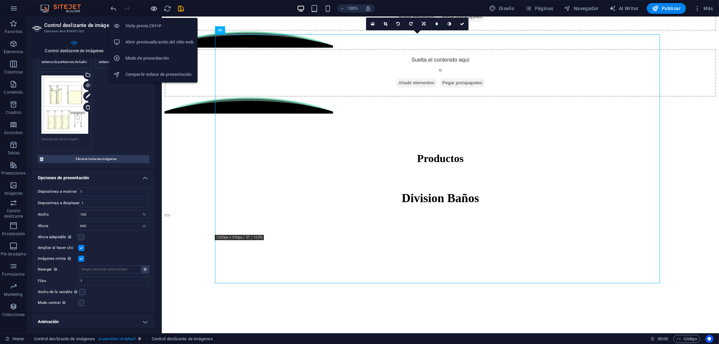
click at [152, 8] on icon "button" at bounding box center [154, 9] width 8 height 8
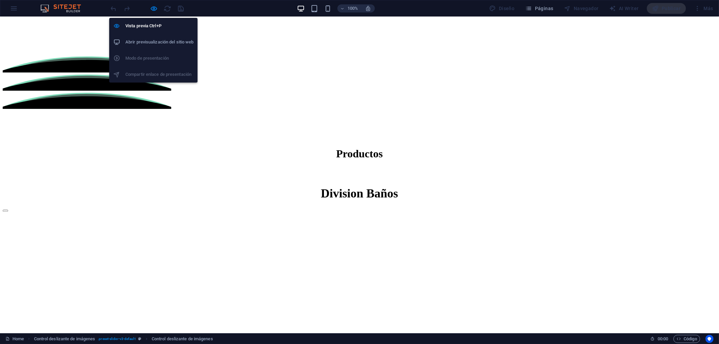
scroll to position [1183, 0]
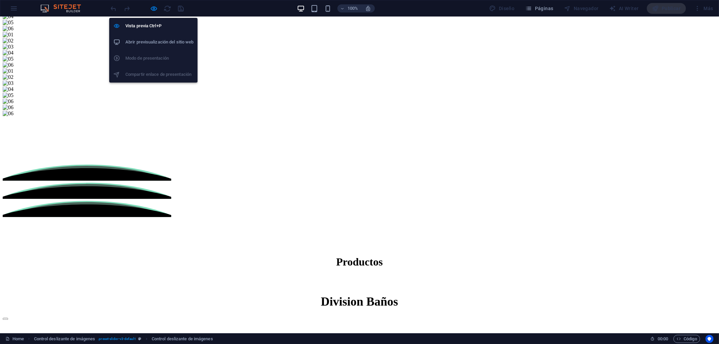
click at [160, 38] on h6 "Abrir previsualización del sitio web" at bounding box center [159, 42] width 68 height 8
click at [152, 8] on icon "button" at bounding box center [154, 9] width 8 height 8
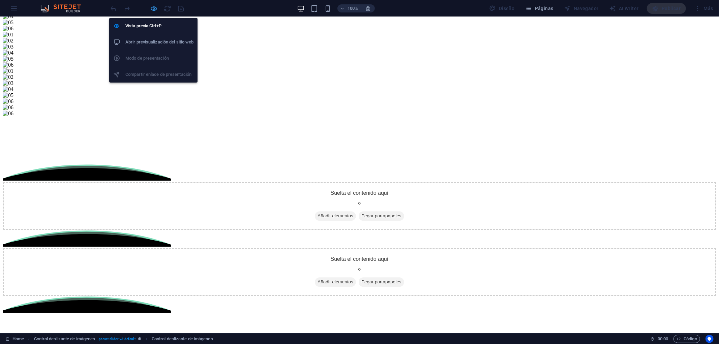
select select "%"
select select "px"
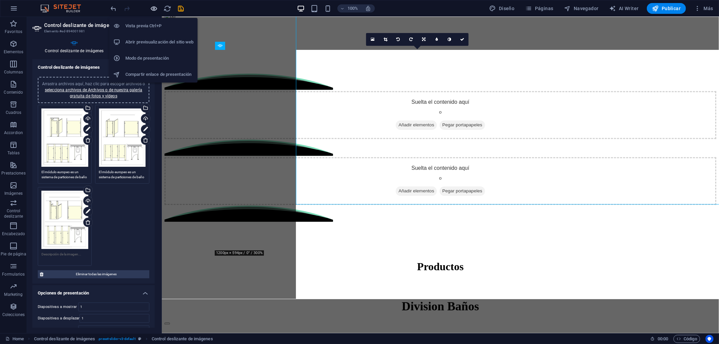
scroll to position [1278, 0]
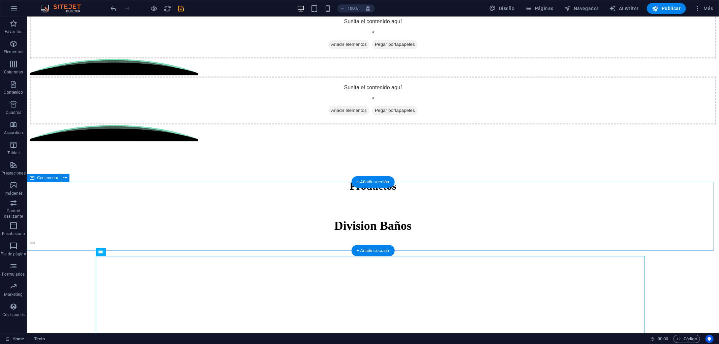
scroll to position [1353, 0]
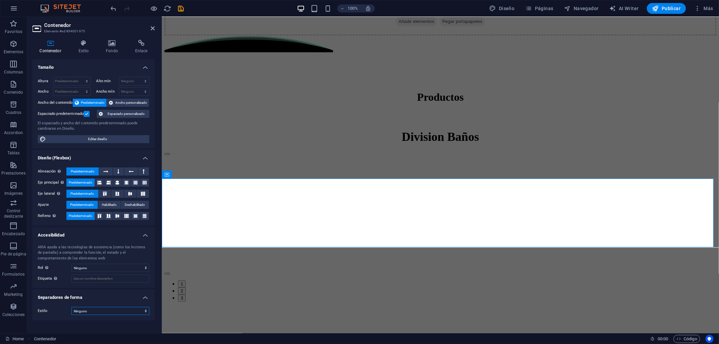
click at [82, 309] on select "Ninguno Triángulo Cuadrado Diagonal Polígono 1 Polígono 2 Zigzag Múltiples zigz…" at bounding box center [110, 311] width 78 height 8
click at [81, 309] on select "Ninguno Triángulo Cuadrado Diagonal Polígono 1 Polígono 2 Zigzag Múltiples zigz…" at bounding box center [110, 311] width 78 height 8
select select "circle-shadow"
click at [71, 307] on select "Ninguno Triángulo Cuadrado Diagonal Polígono 1 Polígono 2 Zigzag Múltiples zigz…" at bounding box center [110, 311] width 78 height 8
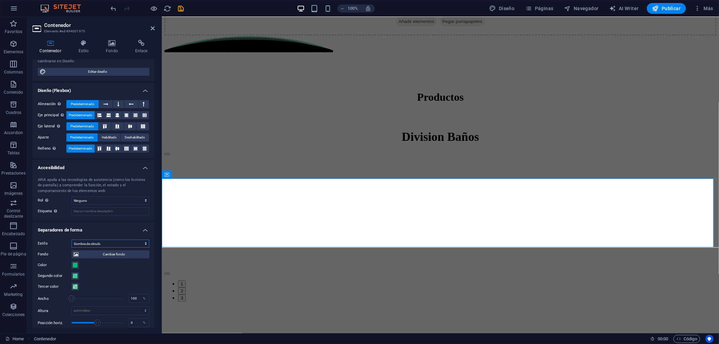
scroll to position [84, 0]
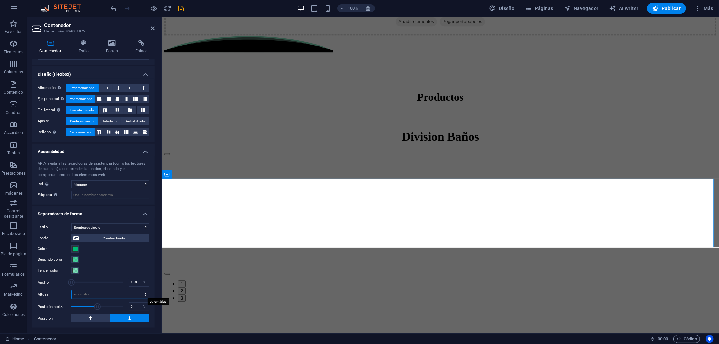
click at [89, 296] on select "automático px rem em vh vw" at bounding box center [110, 294] width 77 height 8
select select "px"
click at [138, 290] on select "automático px rem em vh vw" at bounding box center [110, 294] width 77 height 8
type input "50"
click at [92, 309] on icon at bounding box center [91, 318] width 6 height 8
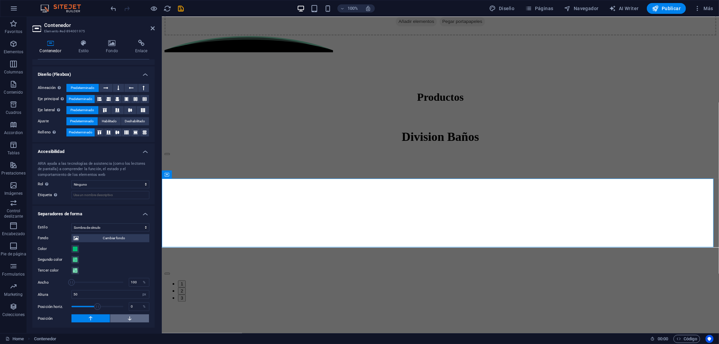
click at [115, 309] on button at bounding box center [129, 318] width 38 height 8
click at [71, 251] on label "Color" at bounding box center [55, 249] width 34 height 8
click at [71, 251] on button "Color" at bounding box center [74, 248] width 7 height 7
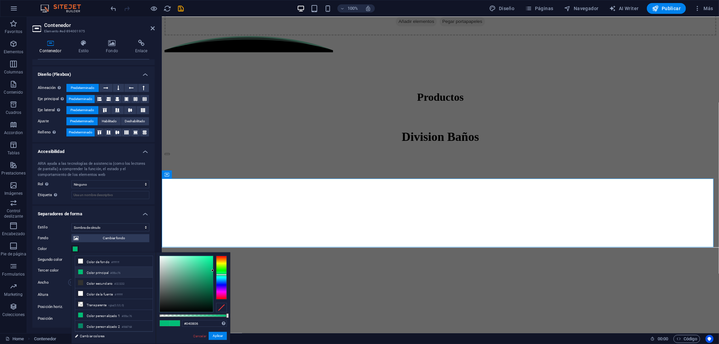
type input "#000000"
drag, startPoint x: 192, startPoint y: 312, endPoint x: 220, endPoint y: 333, distance: 34.6
click at [217, 309] on div "#000000 Formatos soportados #0852ed rgb(8, 82, 237) rgba(8, 82, 237, 90%) hsv(2…" at bounding box center [193, 346] width 74 height 189
click at [217, 309] on button "Aplicar" at bounding box center [218, 336] width 18 height 8
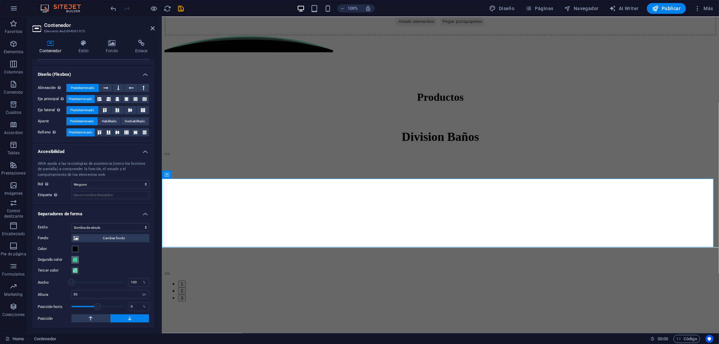
click at [75, 257] on span at bounding box center [74, 259] width 5 height 5
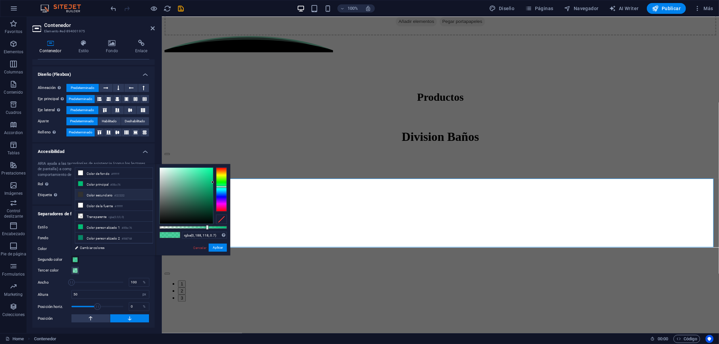
click at [87, 196] on li "Color secundario #323232" at bounding box center [114, 194] width 78 height 11
type input "rgba(50, 50, 50, 0.7)"
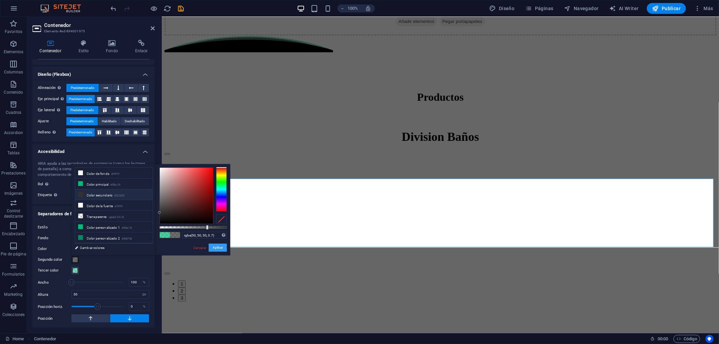
click at [213, 246] on button "Aplicar" at bounding box center [218, 248] width 18 height 8
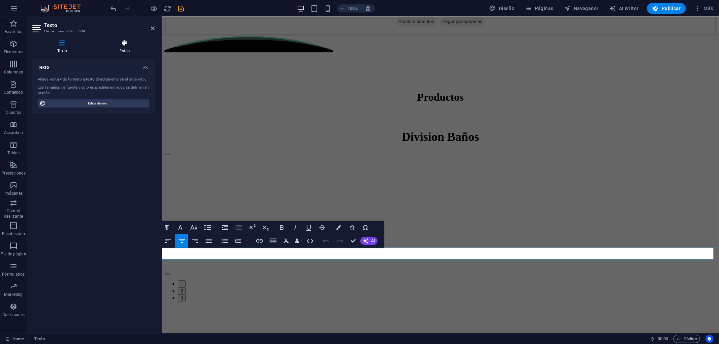
click at [124, 44] on icon at bounding box center [125, 43] width 60 height 7
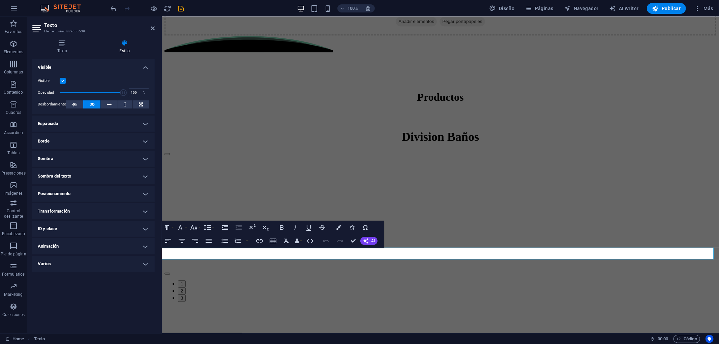
click at [64, 266] on h4 "Varios" at bounding box center [93, 264] width 122 height 16
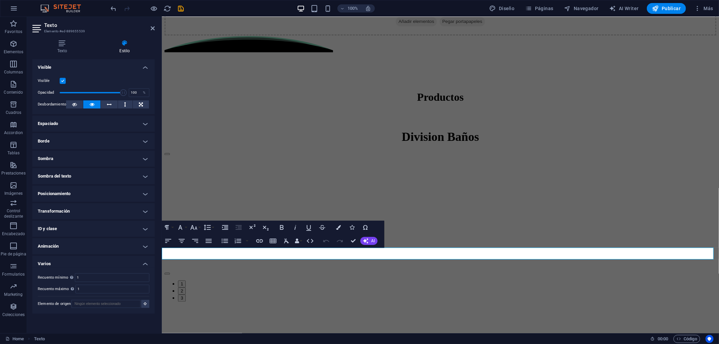
click at [62, 256] on h4 "Varios" at bounding box center [93, 262] width 122 height 12
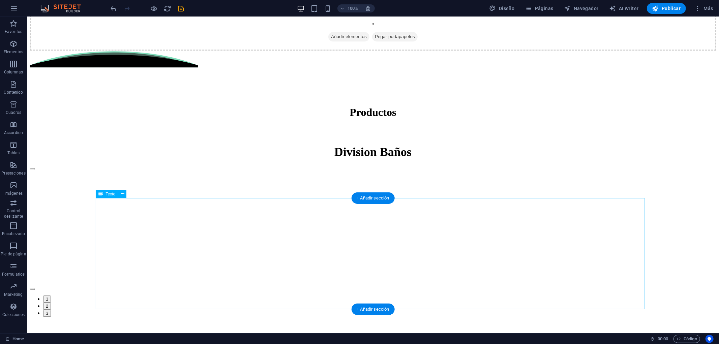
scroll to position [1465, 0]
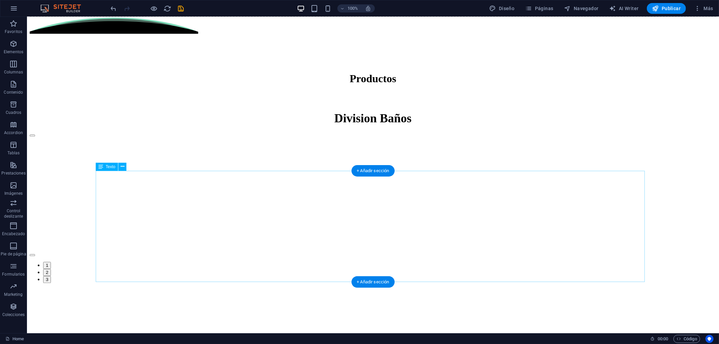
scroll to position [1428, 0]
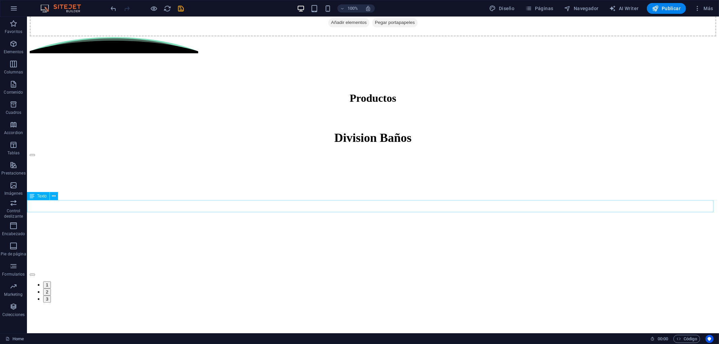
click at [52, 196] on icon at bounding box center [54, 196] width 4 height 7
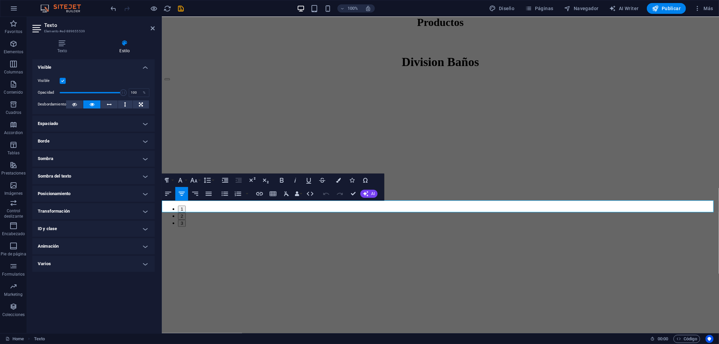
scroll to position [1400, 0]
click at [7, 62] on span "Columnas" at bounding box center [13, 68] width 27 height 16
click at [9, 48] on span "Elementos" at bounding box center [13, 48] width 27 height 16
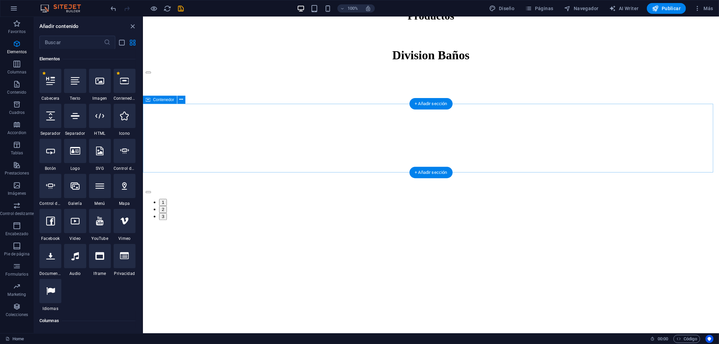
scroll to position [1455, 0]
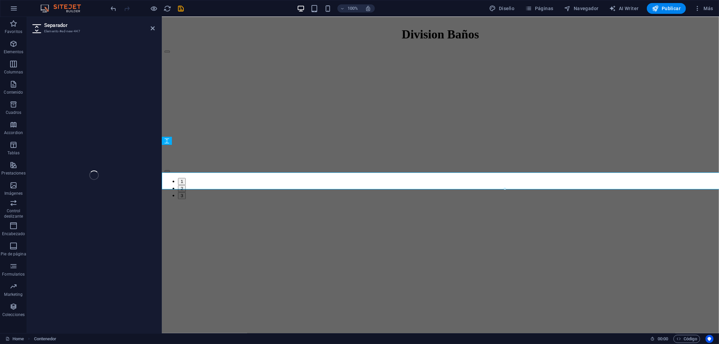
select select "px"
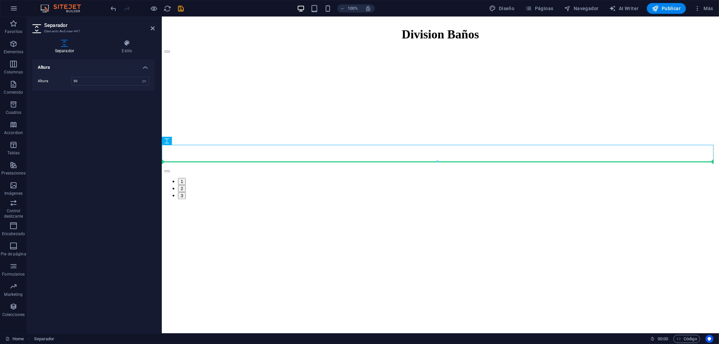
drag, startPoint x: 341, startPoint y: 158, endPoint x: 223, endPoint y: 165, distance: 117.5
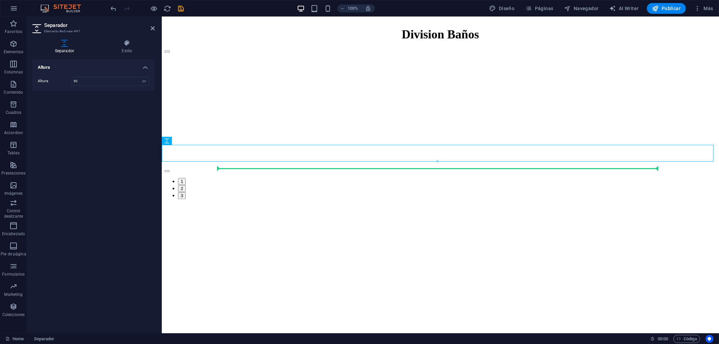
drag, startPoint x: 336, startPoint y: 157, endPoint x: 226, endPoint y: 170, distance: 110.3
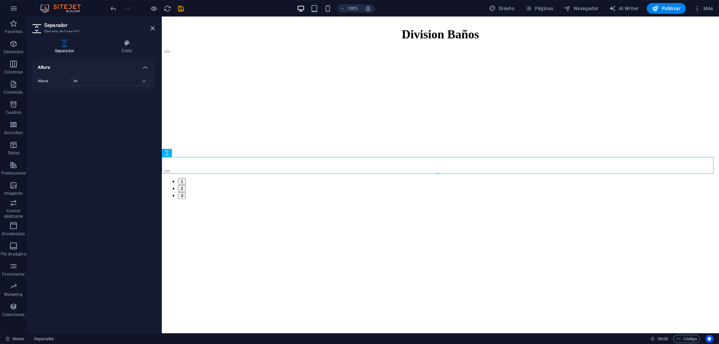
type input "100"
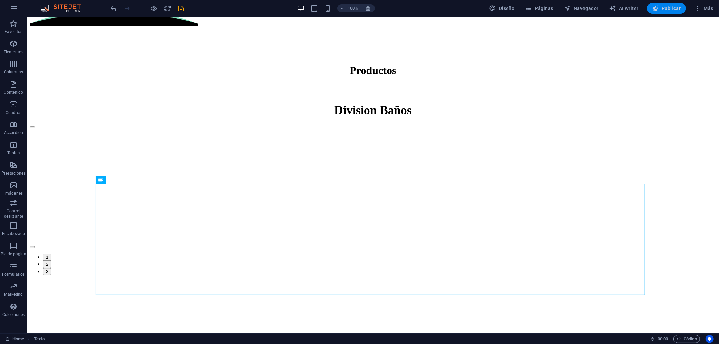
click at [647, 4] on button "Publicar" at bounding box center [666, 8] width 39 height 11
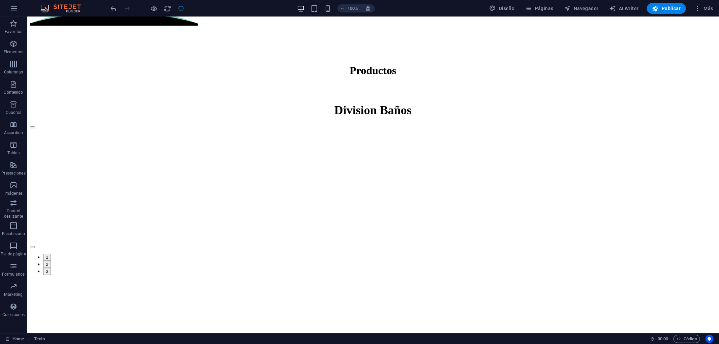
select select "%"
select select "px"
